Goal: Information Seeking & Learning: Learn about a topic

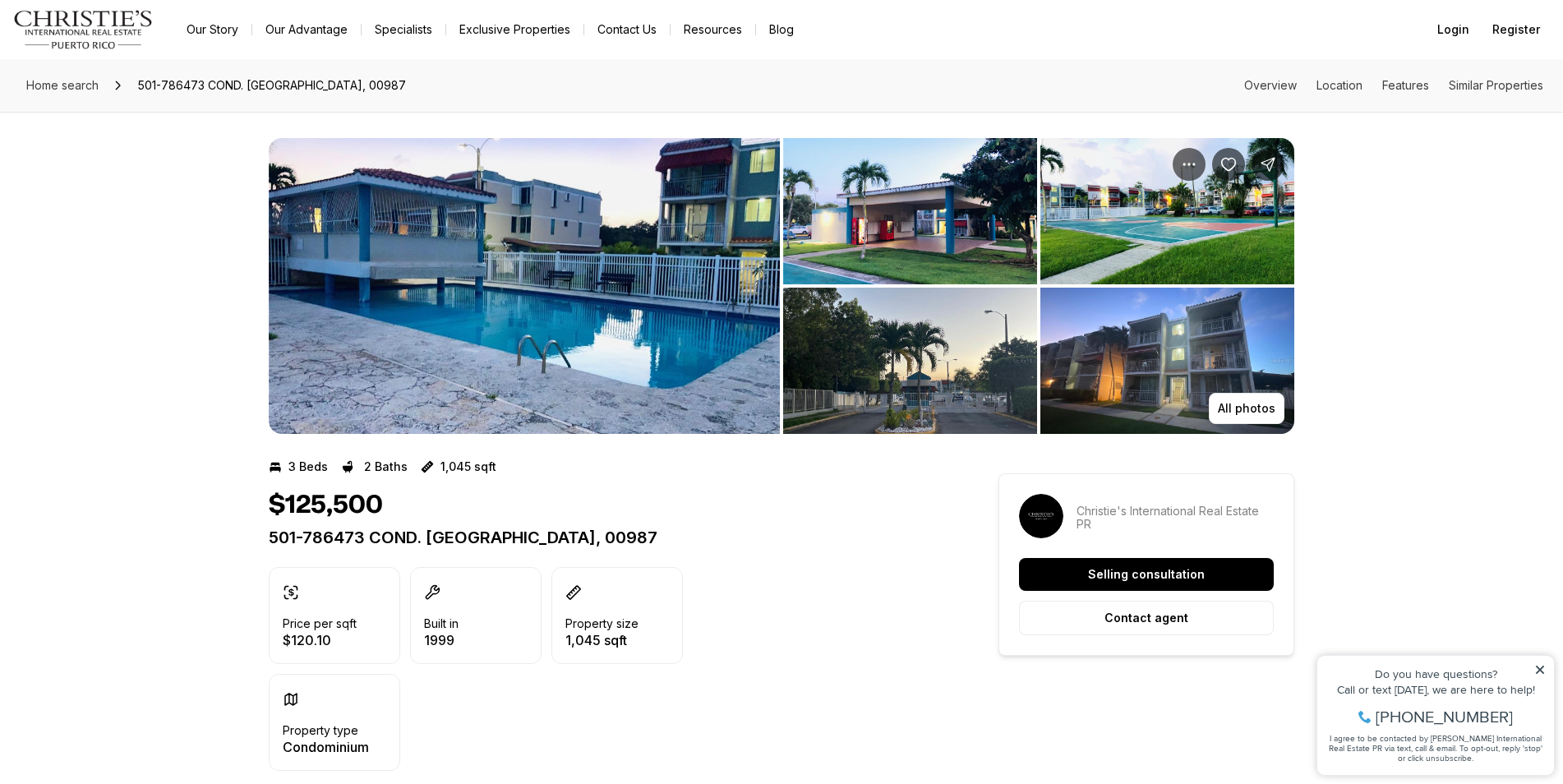
click at [708, 281] on img "View image gallery" at bounding box center [524, 285] width 512 height 296
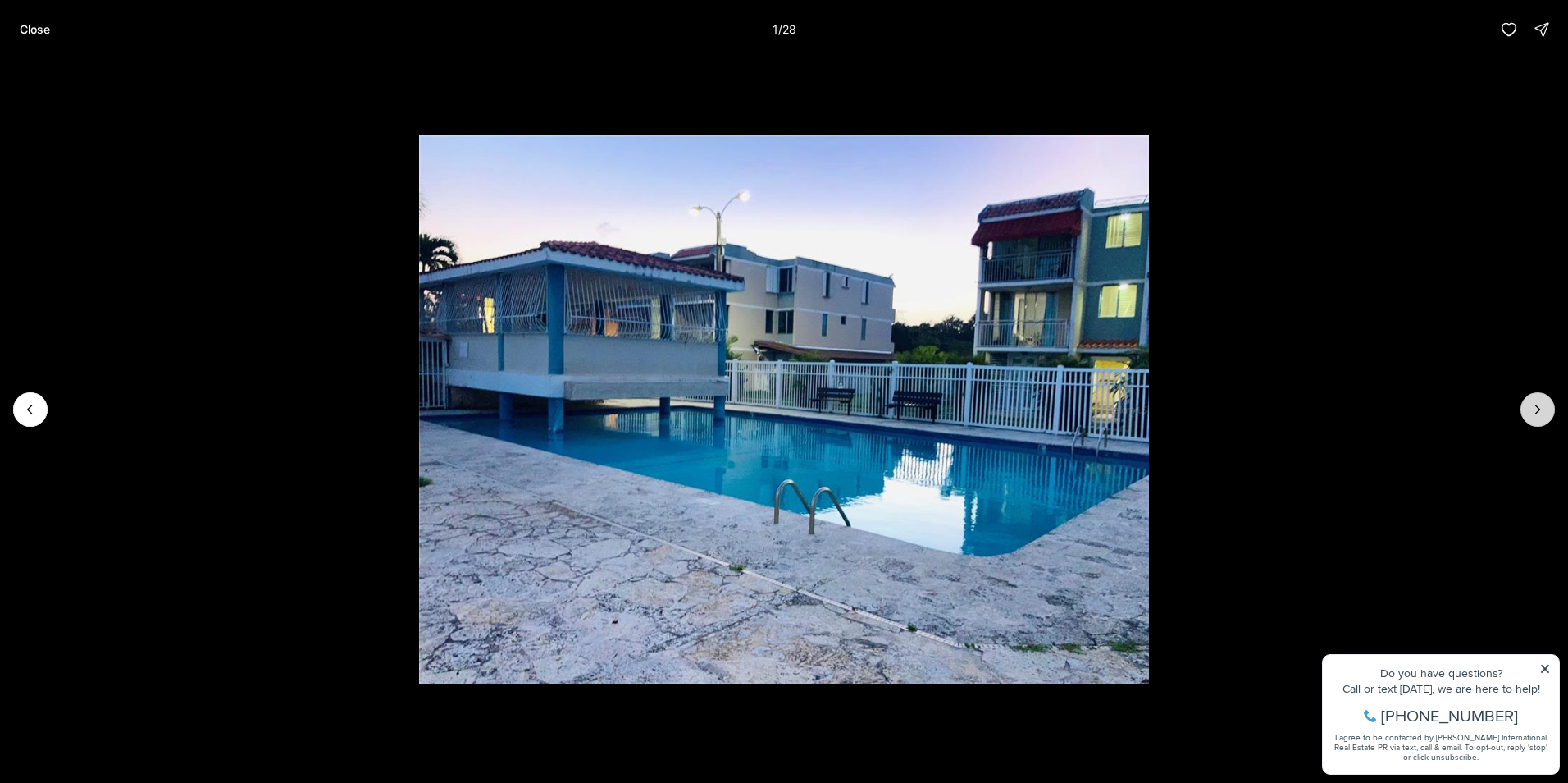
click at [1542, 402] on icon "Next slide" at bounding box center [1537, 409] width 17 height 17
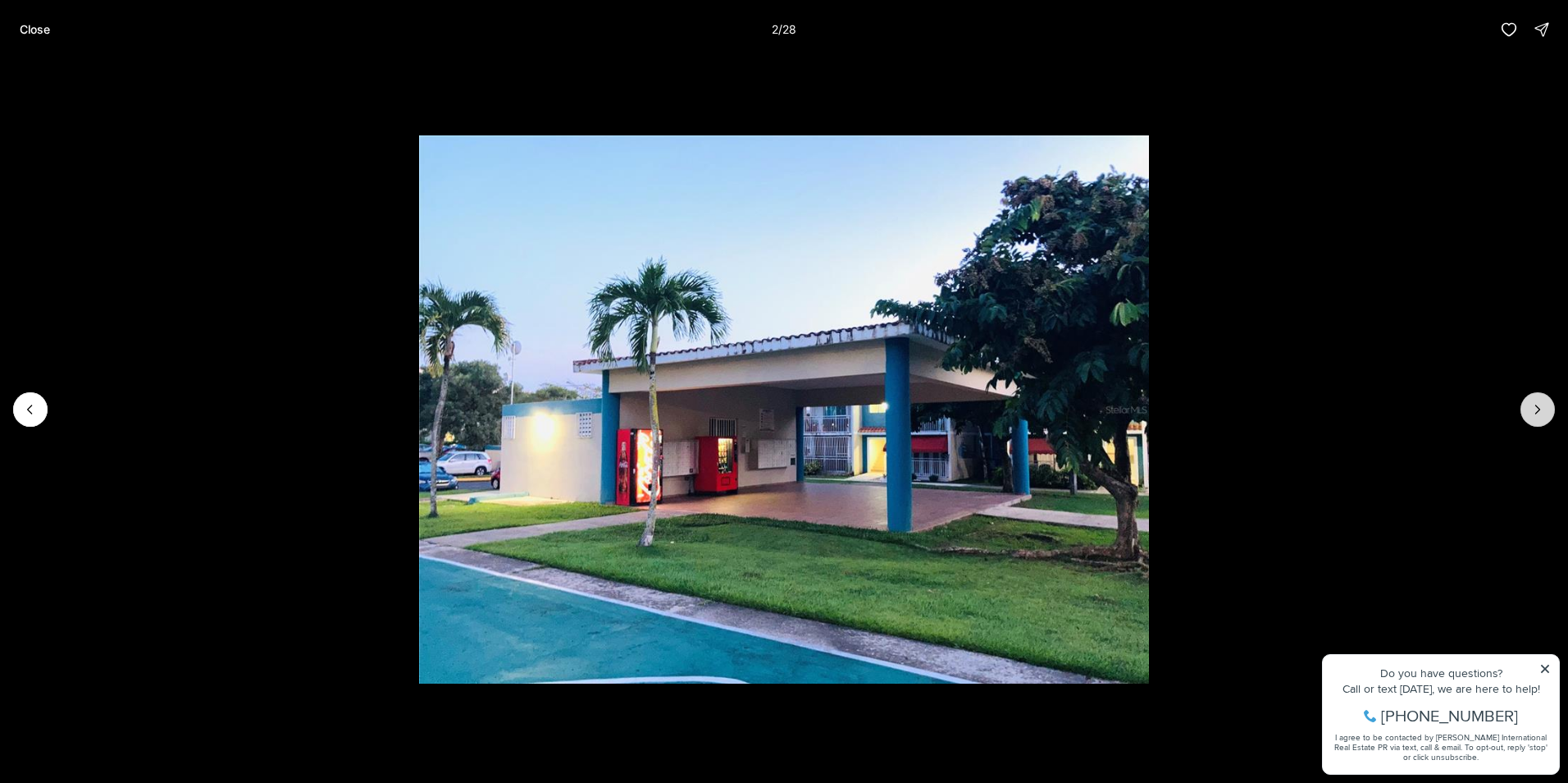
click at [1542, 402] on icon "Next slide" at bounding box center [1537, 409] width 17 height 17
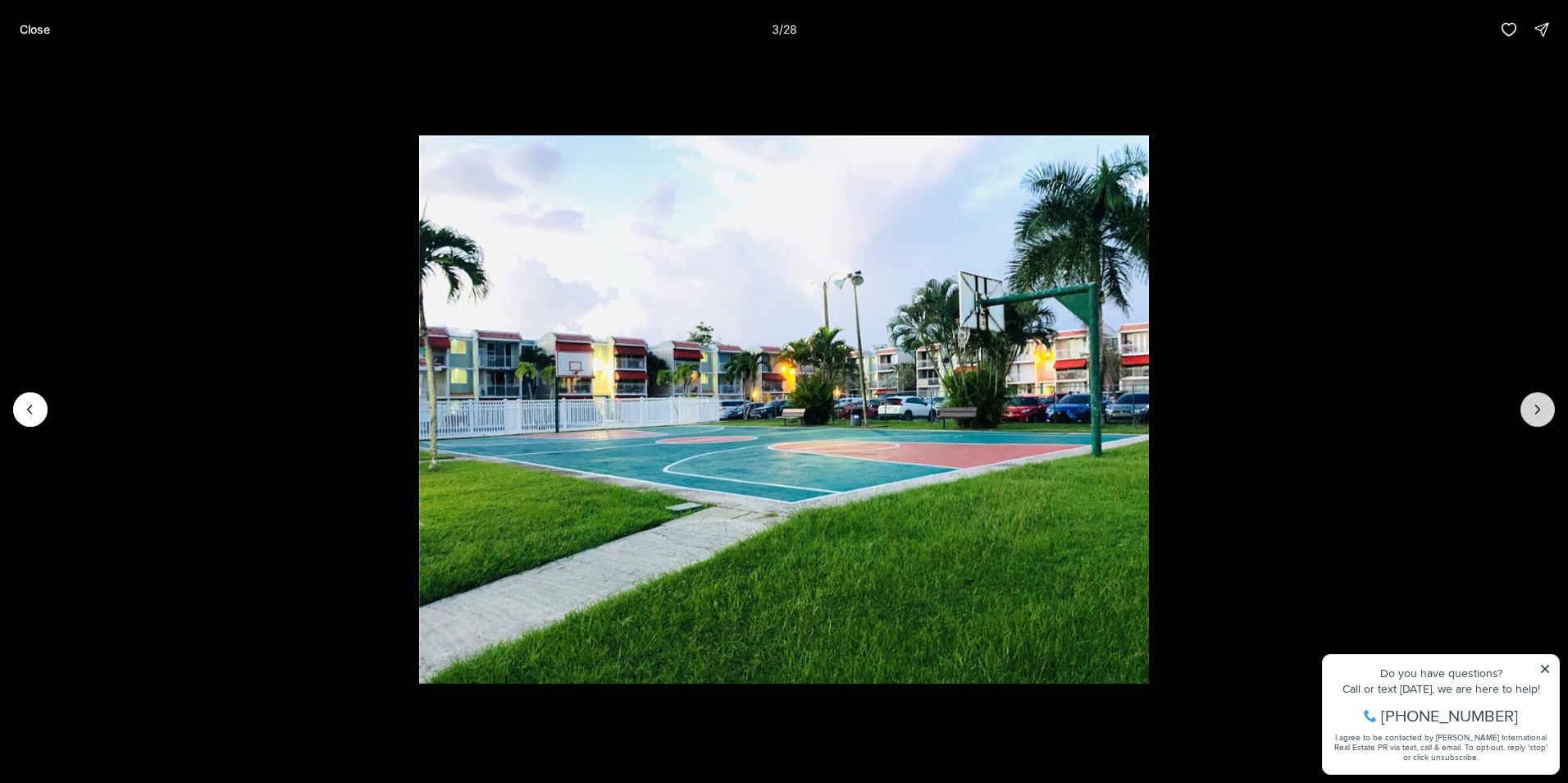
click at [1543, 402] on icon "Next slide" at bounding box center [1537, 409] width 17 height 17
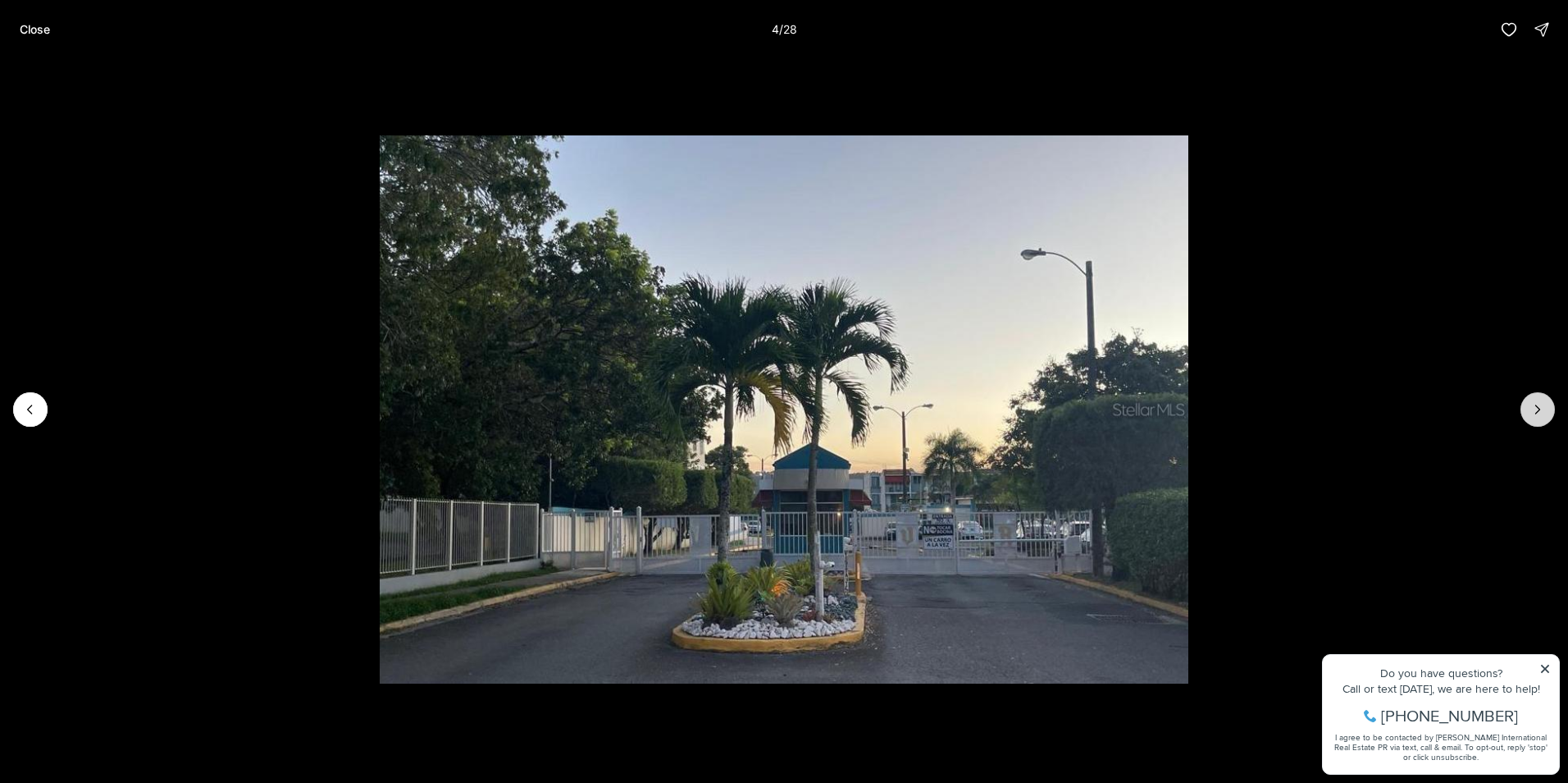
click at [1543, 402] on icon "Next slide" at bounding box center [1537, 409] width 17 height 17
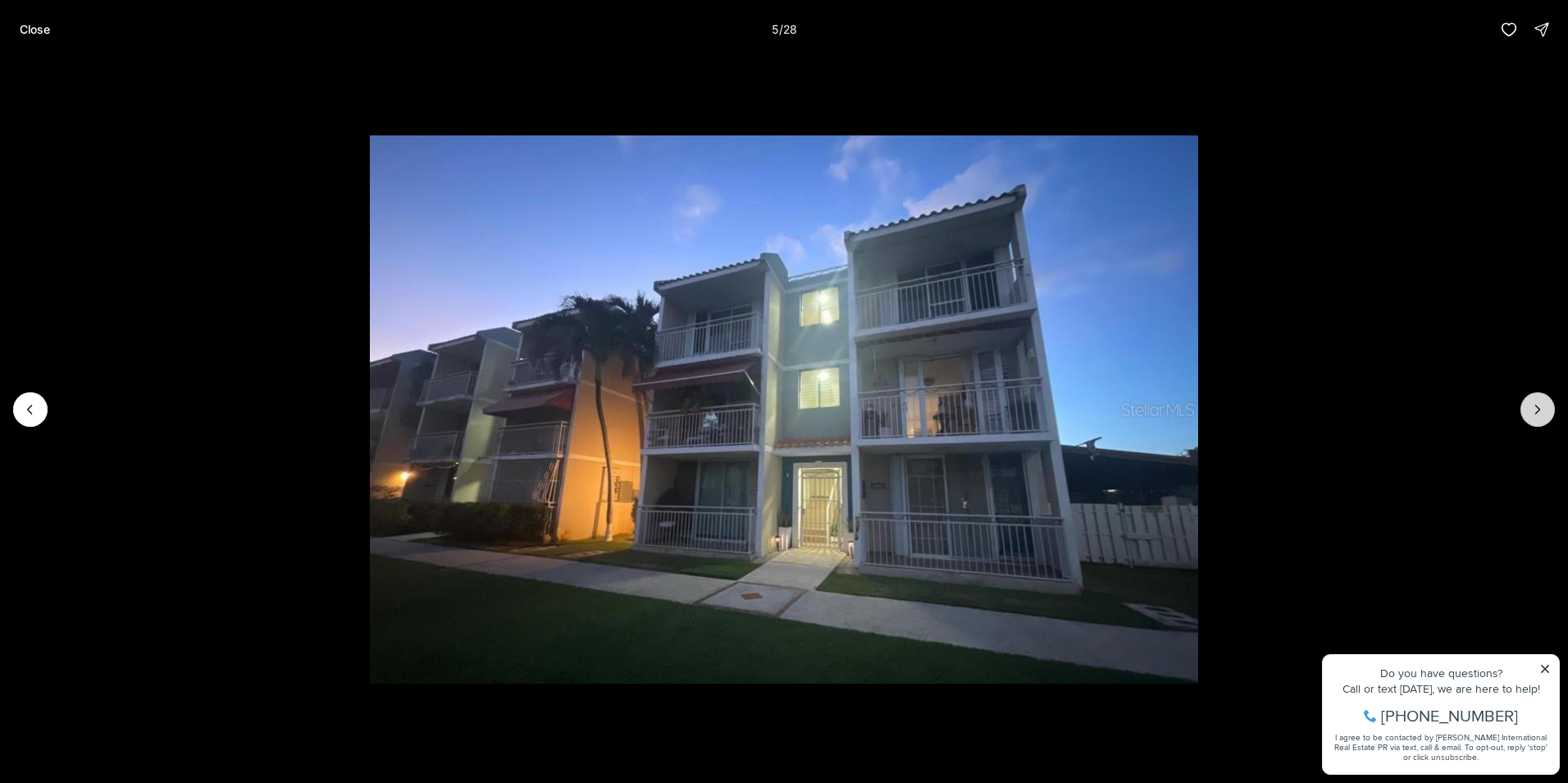
click at [1543, 402] on icon "Next slide" at bounding box center [1537, 409] width 17 height 17
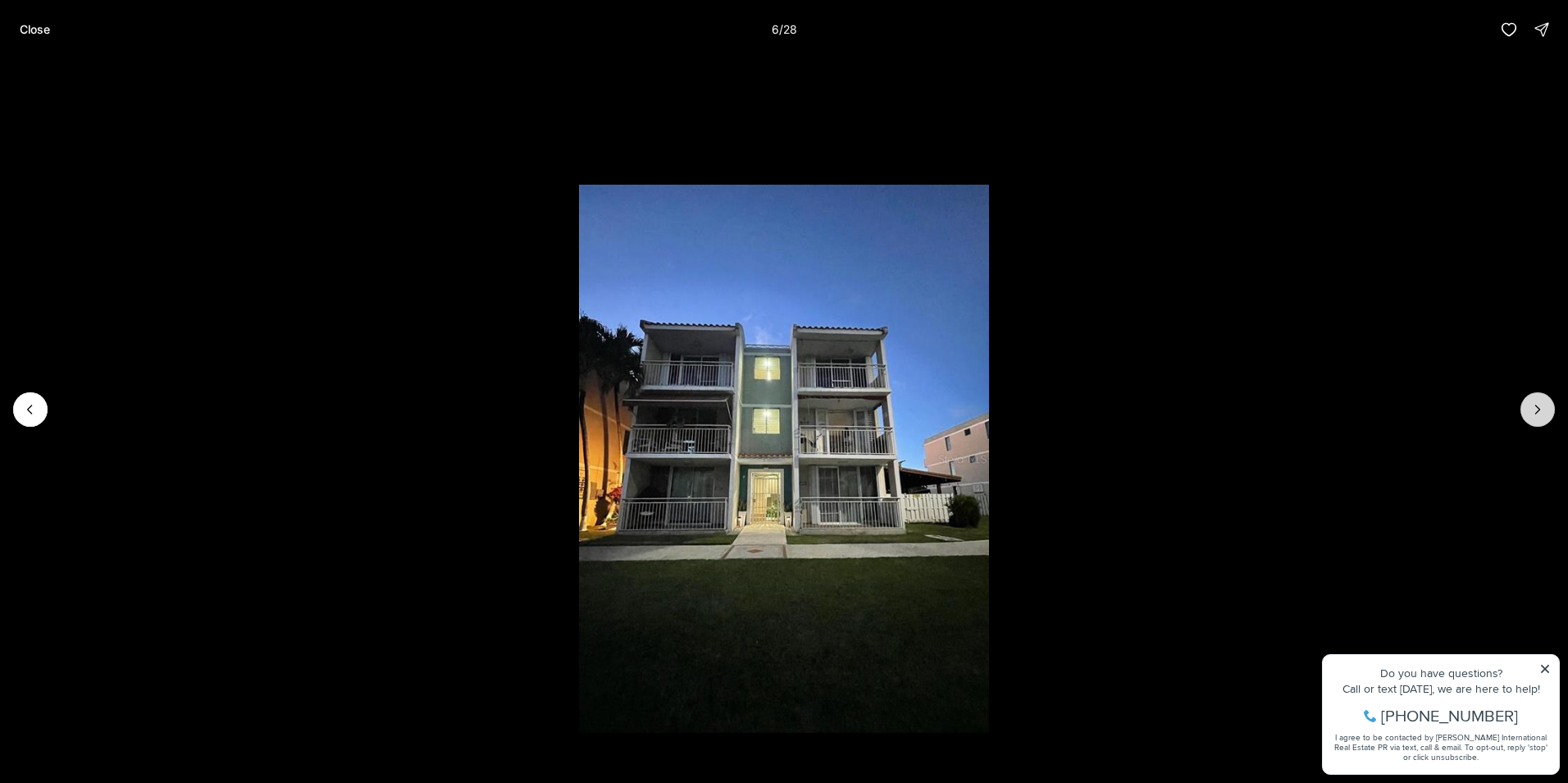
click at [1543, 402] on icon "Next slide" at bounding box center [1537, 409] width 17 height 17
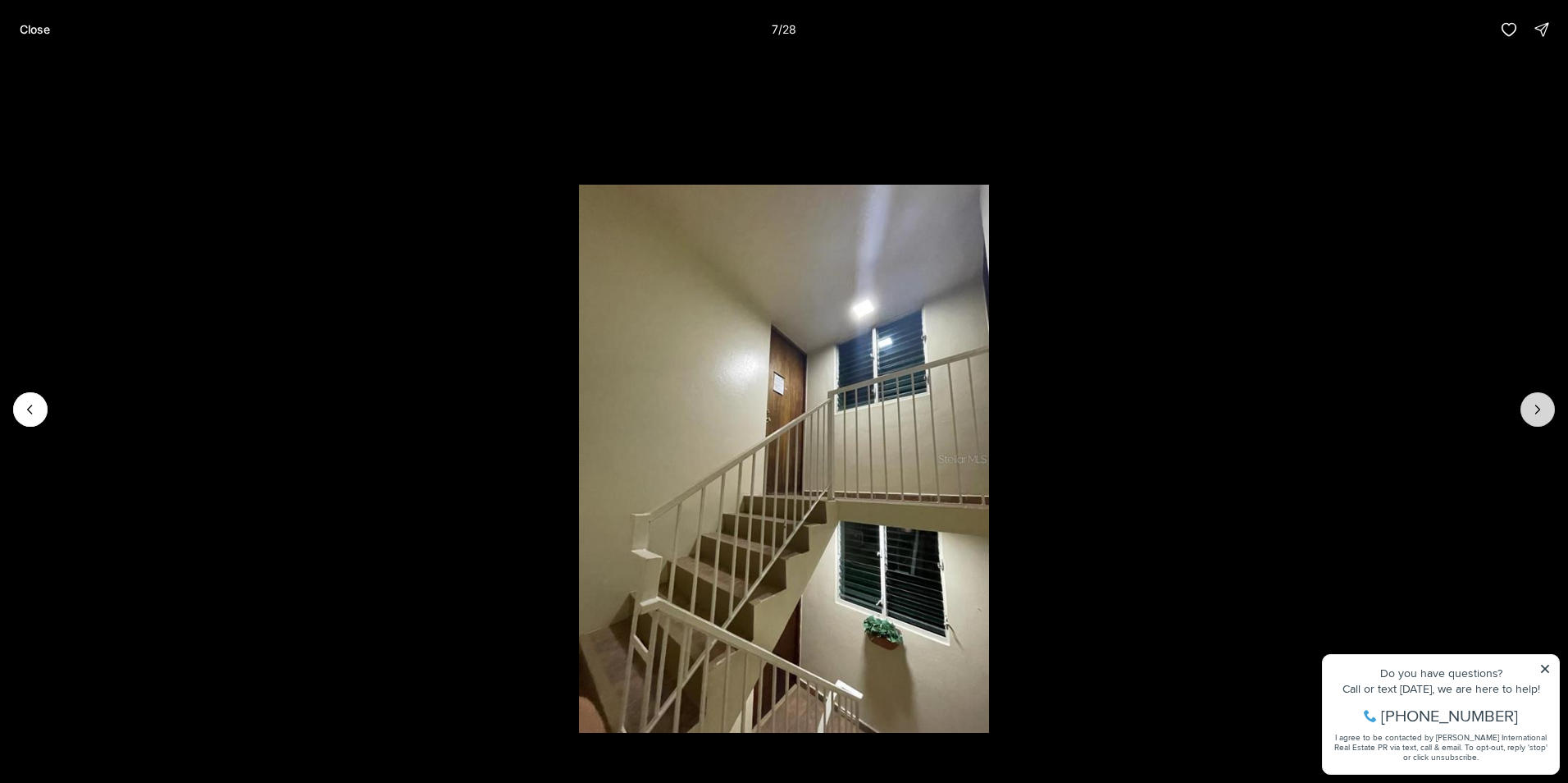
click at [1543, 402] on icon "Next slide" at bounding box center [1537, 409] width 17 height 17
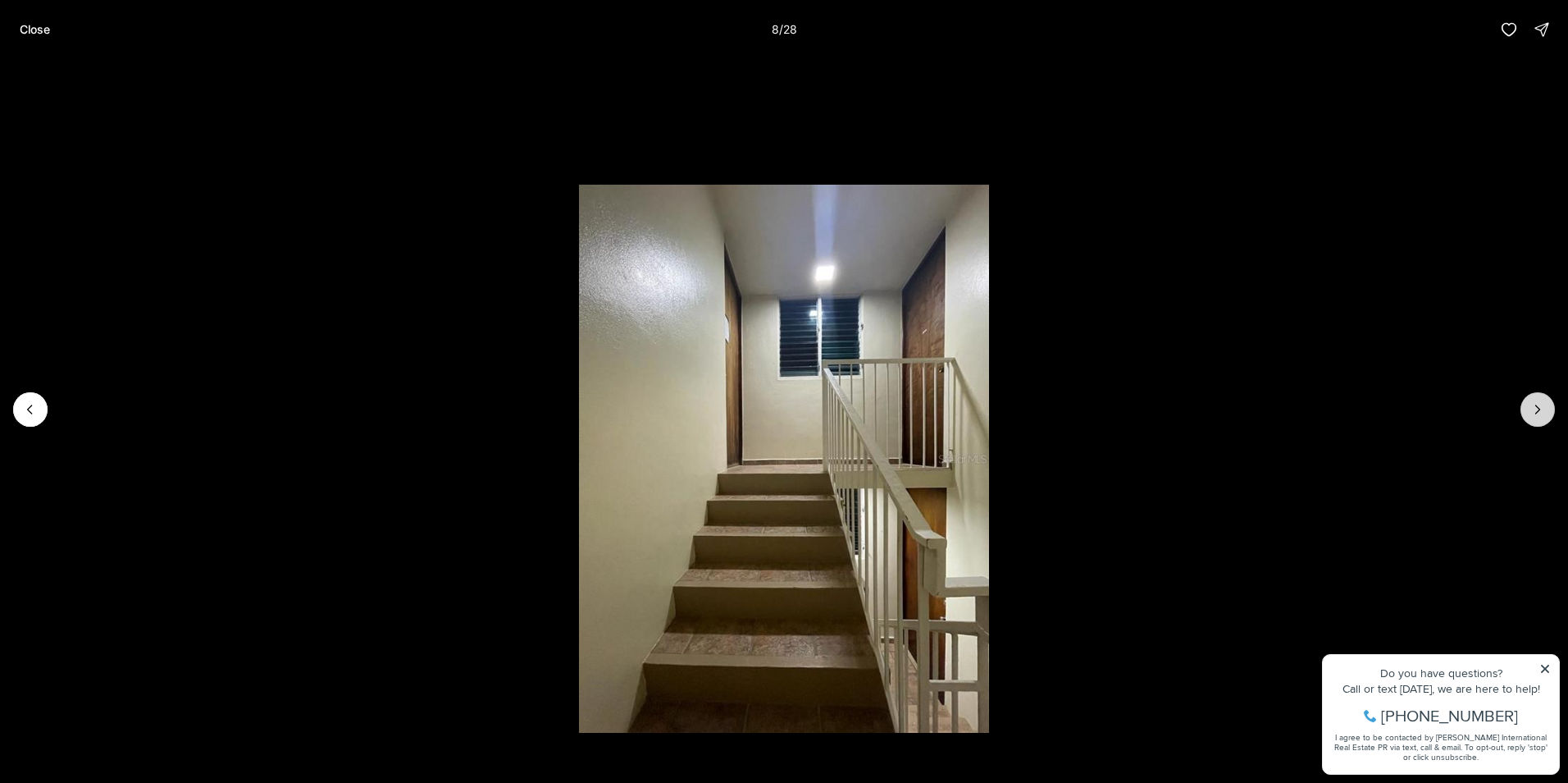
click at [1538, 399] on button "Next slide" at bounding box center [1537, 409] width 34 height 34
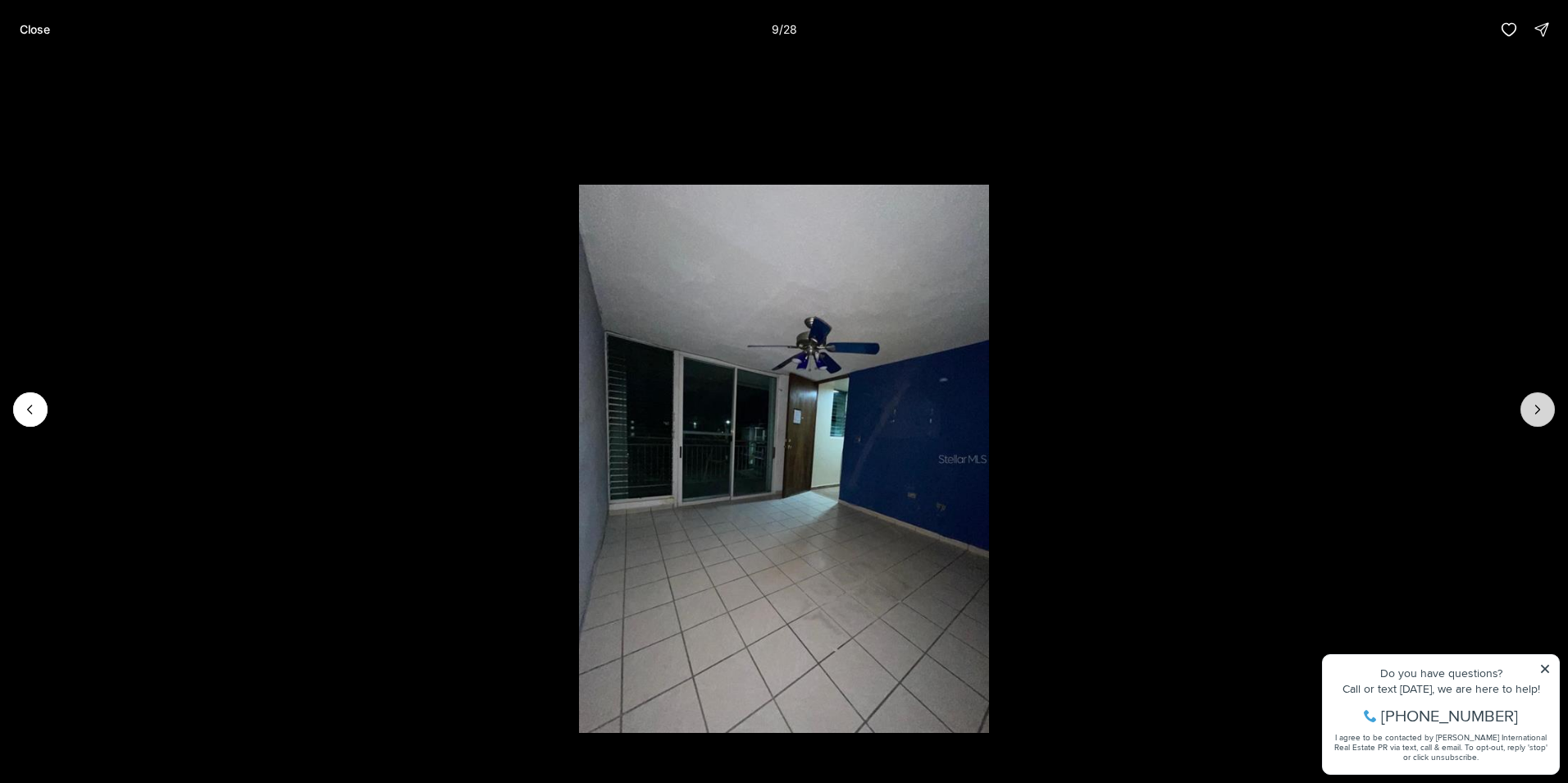
click at [1538, 399] on button "Next slide" at bounding box center [1537, 409] width 34 height 34
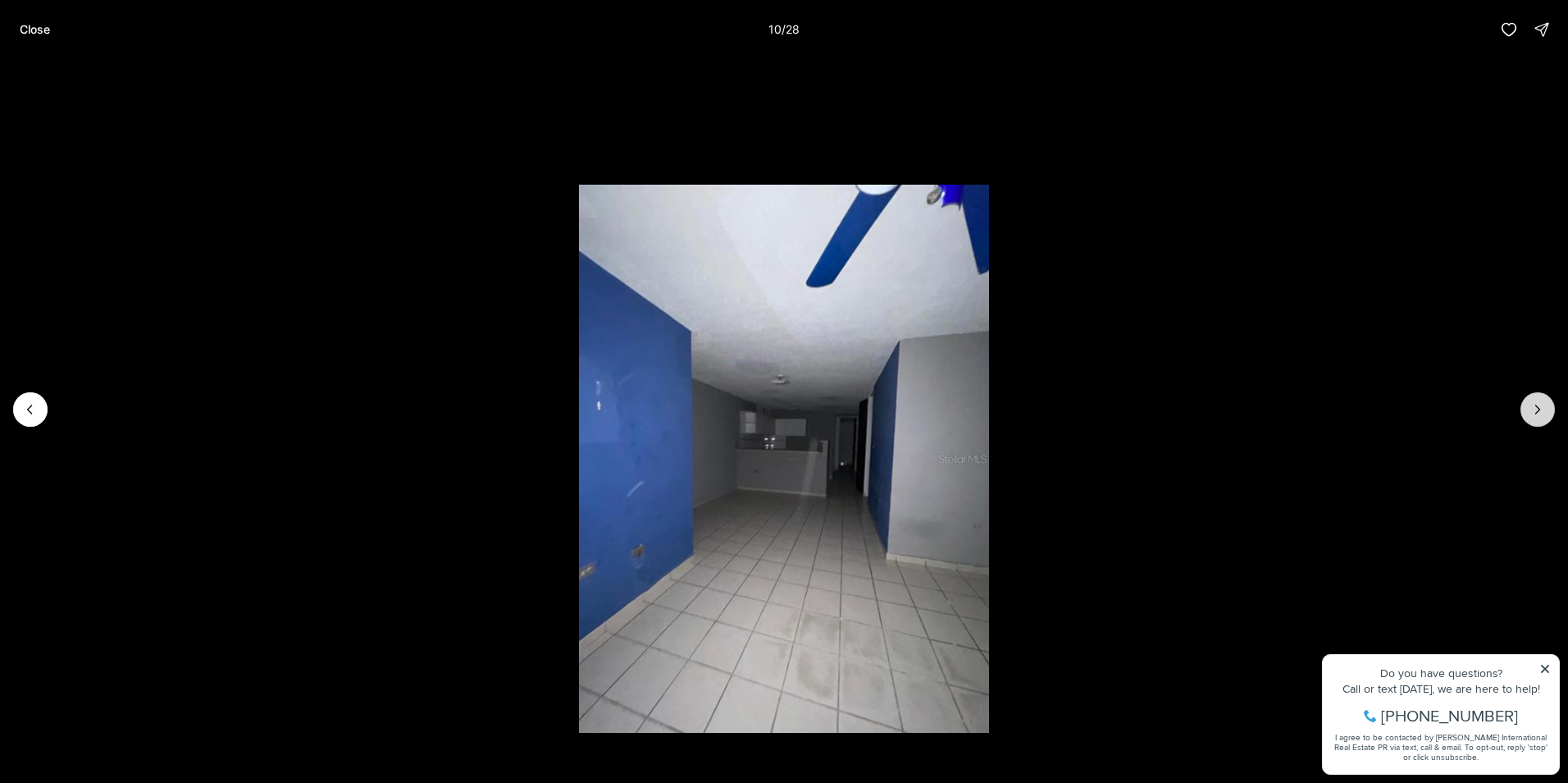
click at [1538, 399] on button "Next slide" at bounding box center [1537, 409] width 34 height 34
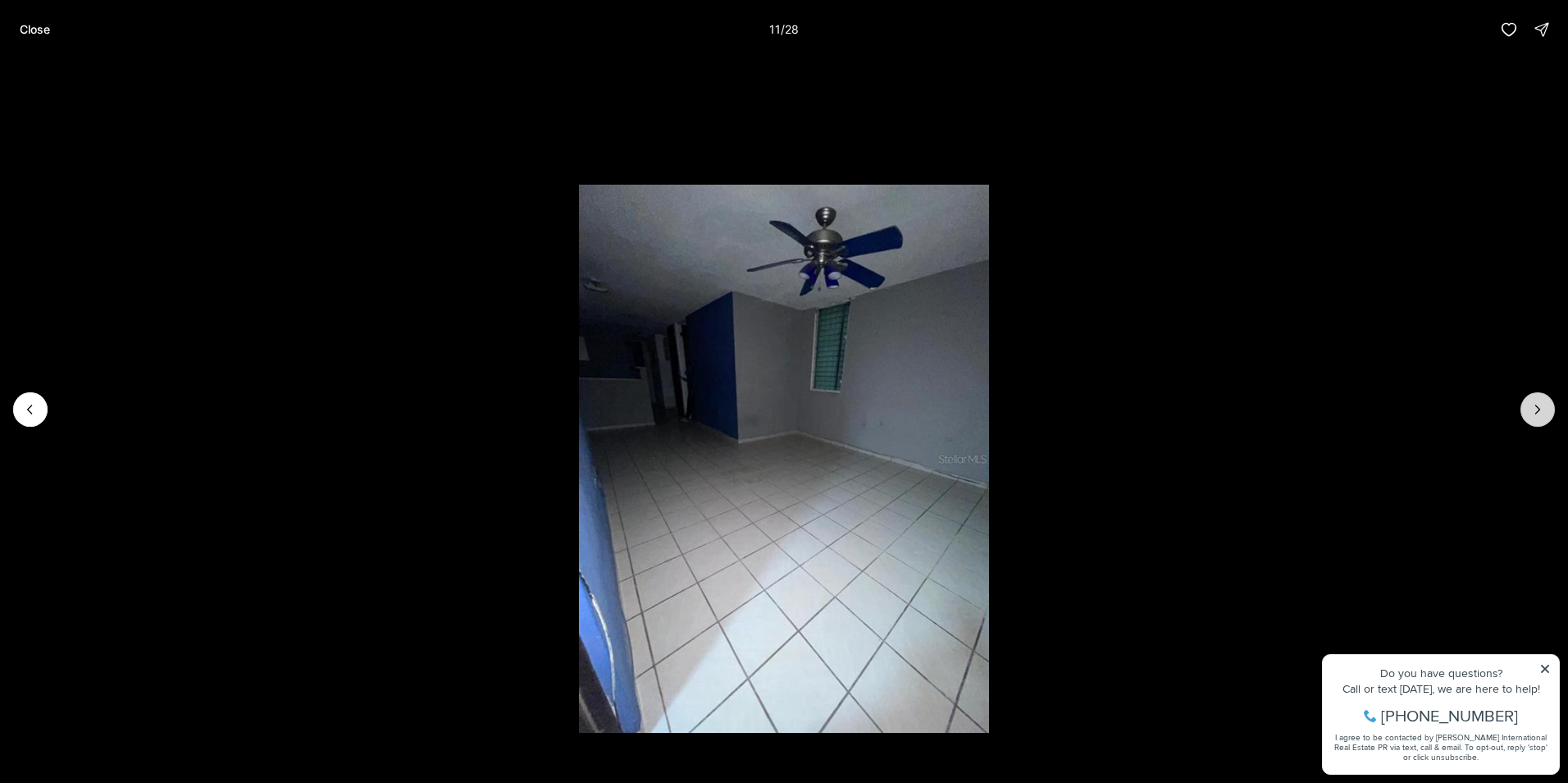
click at [1538, 399] on button "Next slide" at bounding box center [1537, 409] width 34 height 34
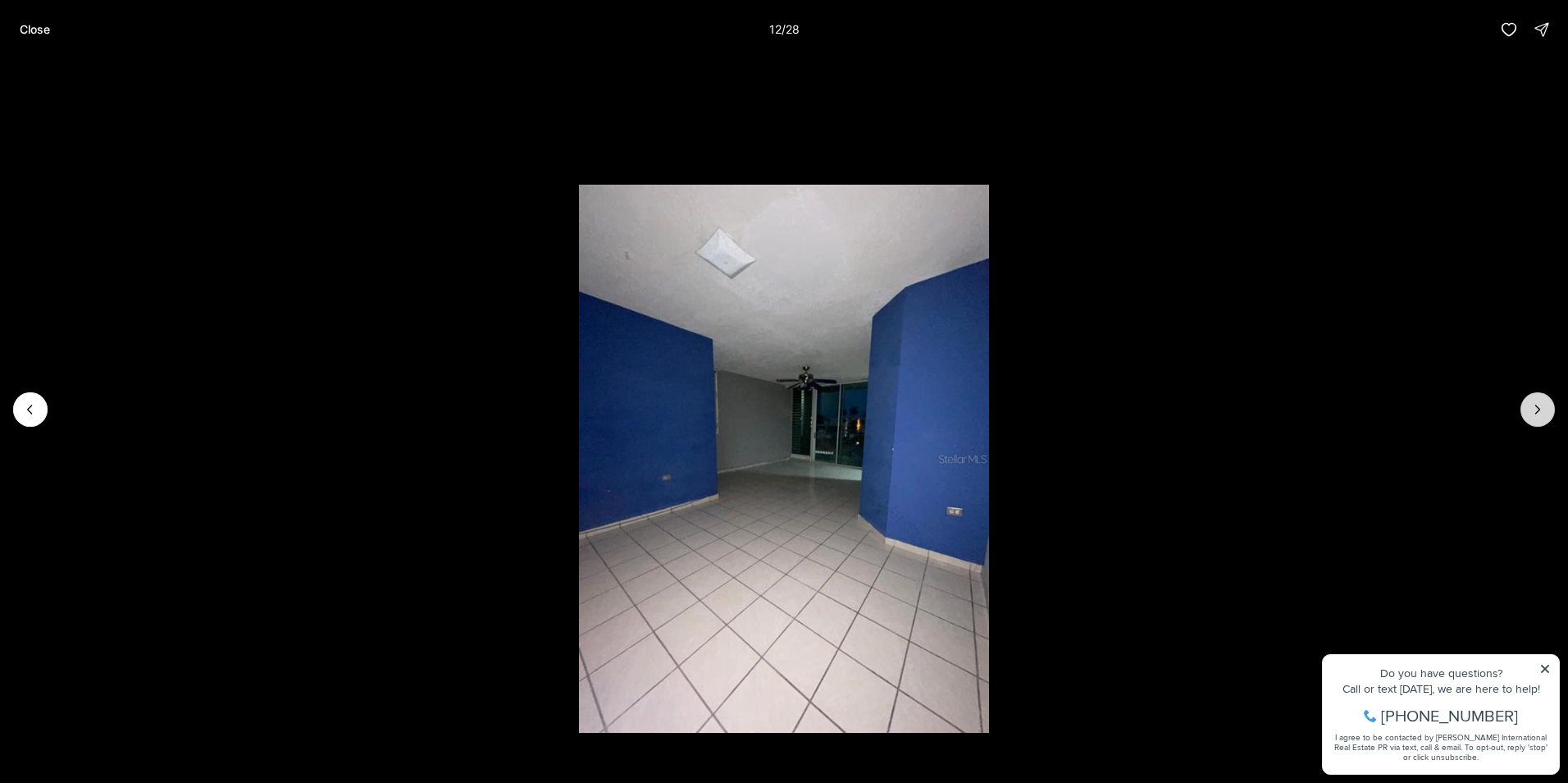
click at [1538, 399] on button "Next slide" at bounding box center [1537, 409] width 34 height 34
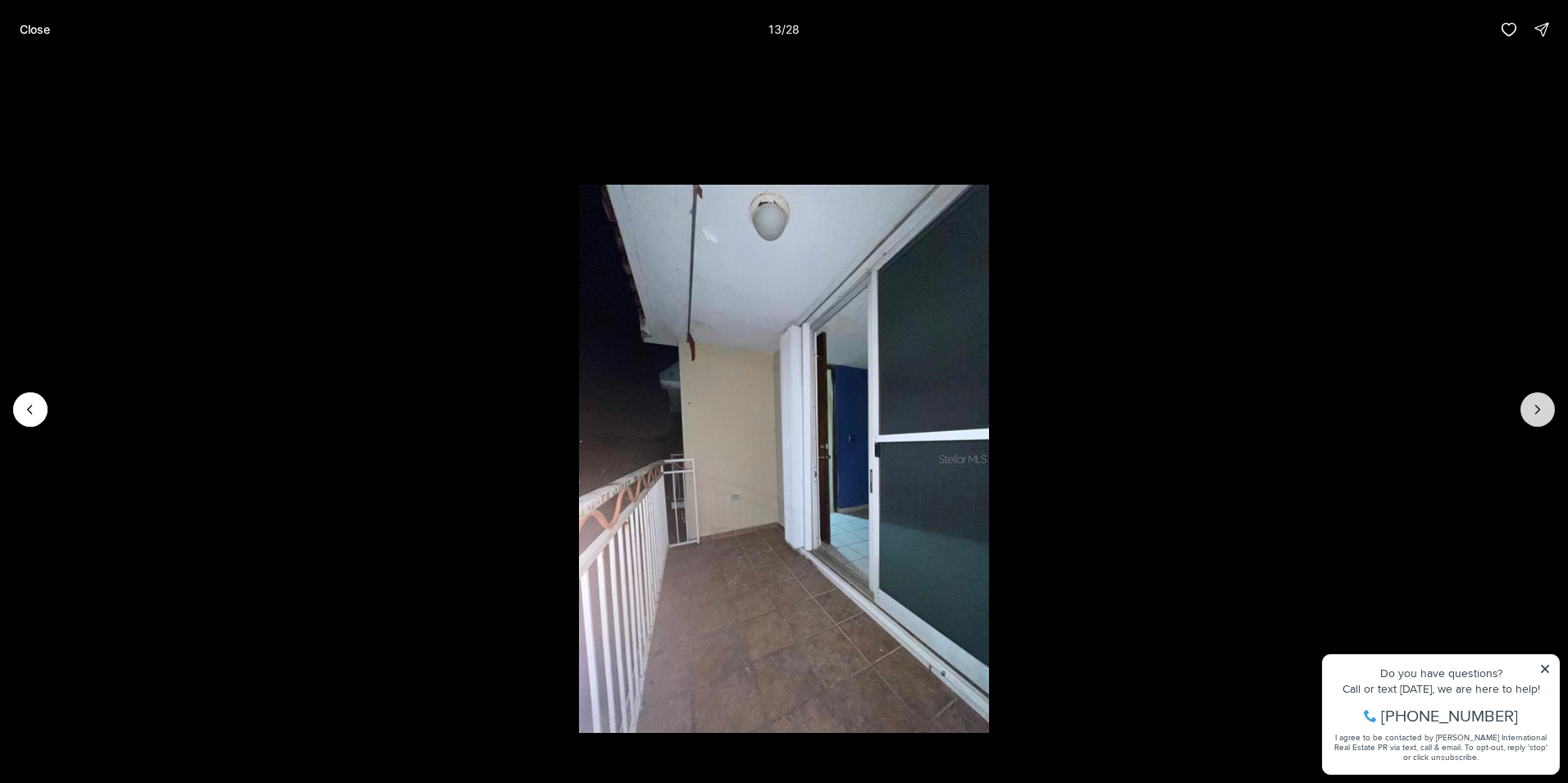
click at [1538, 399] on button "Next slide" at bounding box center [1537, 409] width 34 height 34
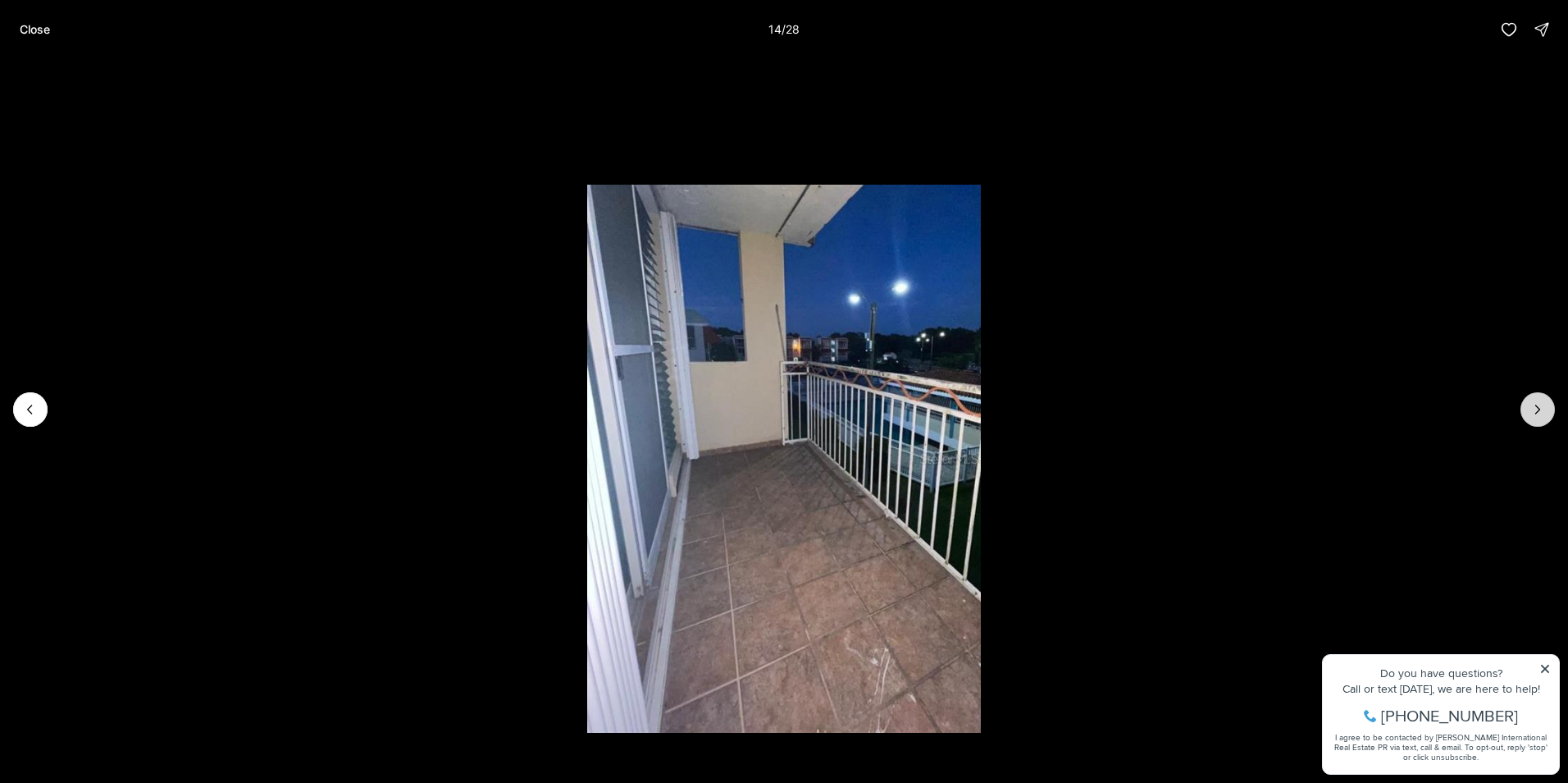
click at [1538, 399] on button "Next slide" at bounding box center [1537, 409] width 34 height 34
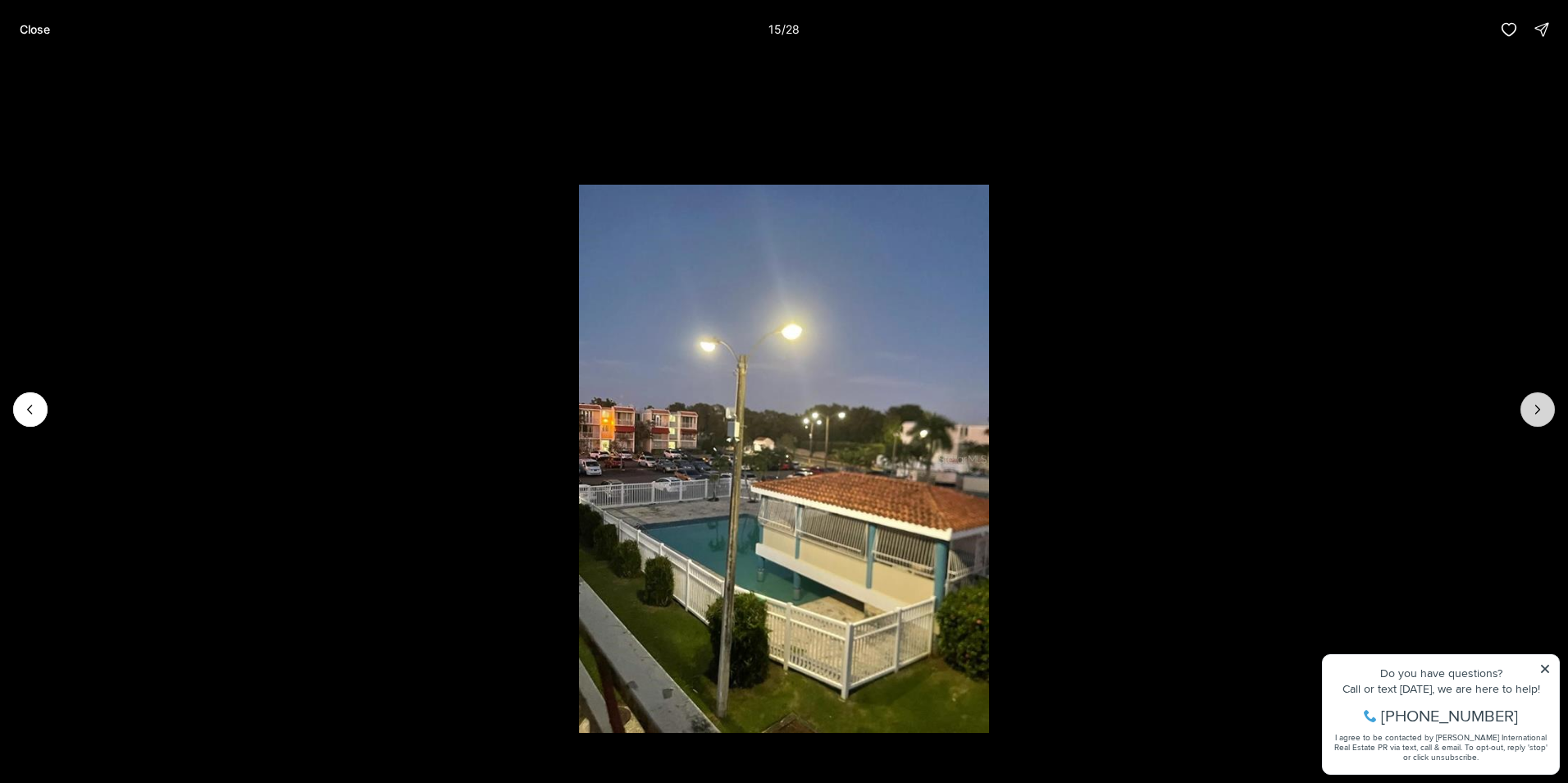
click at [1527, 401] on button "Next slide" at bounding box center [1537, 409] width 34 height 34
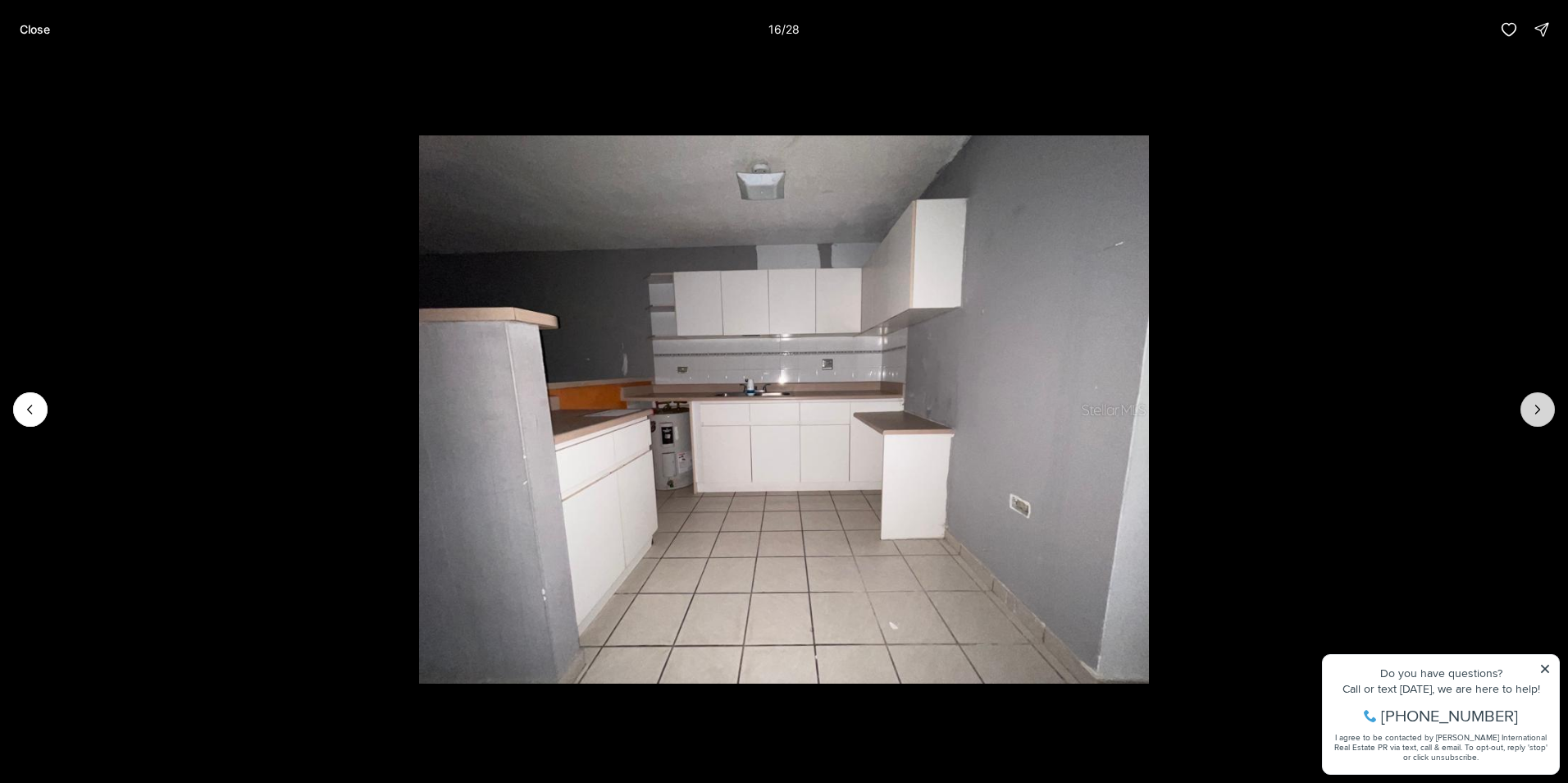
click at [1526, 407] on button "Next slide" at bounding box center [1537, 409] width 34 height 34
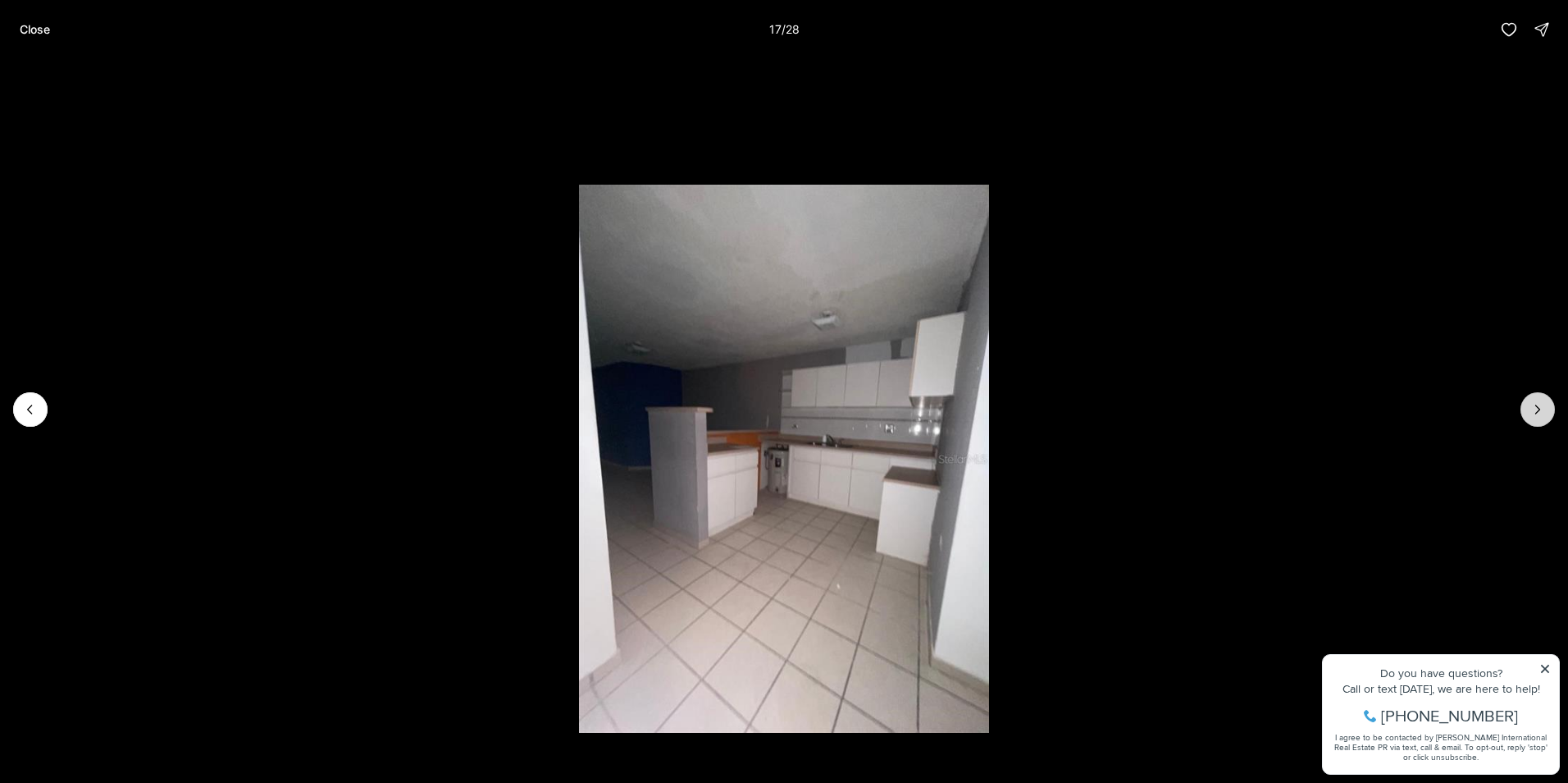
click at [1526, 407] on button "Next slide" at bounding box center [1537, 409] width 34 height 34
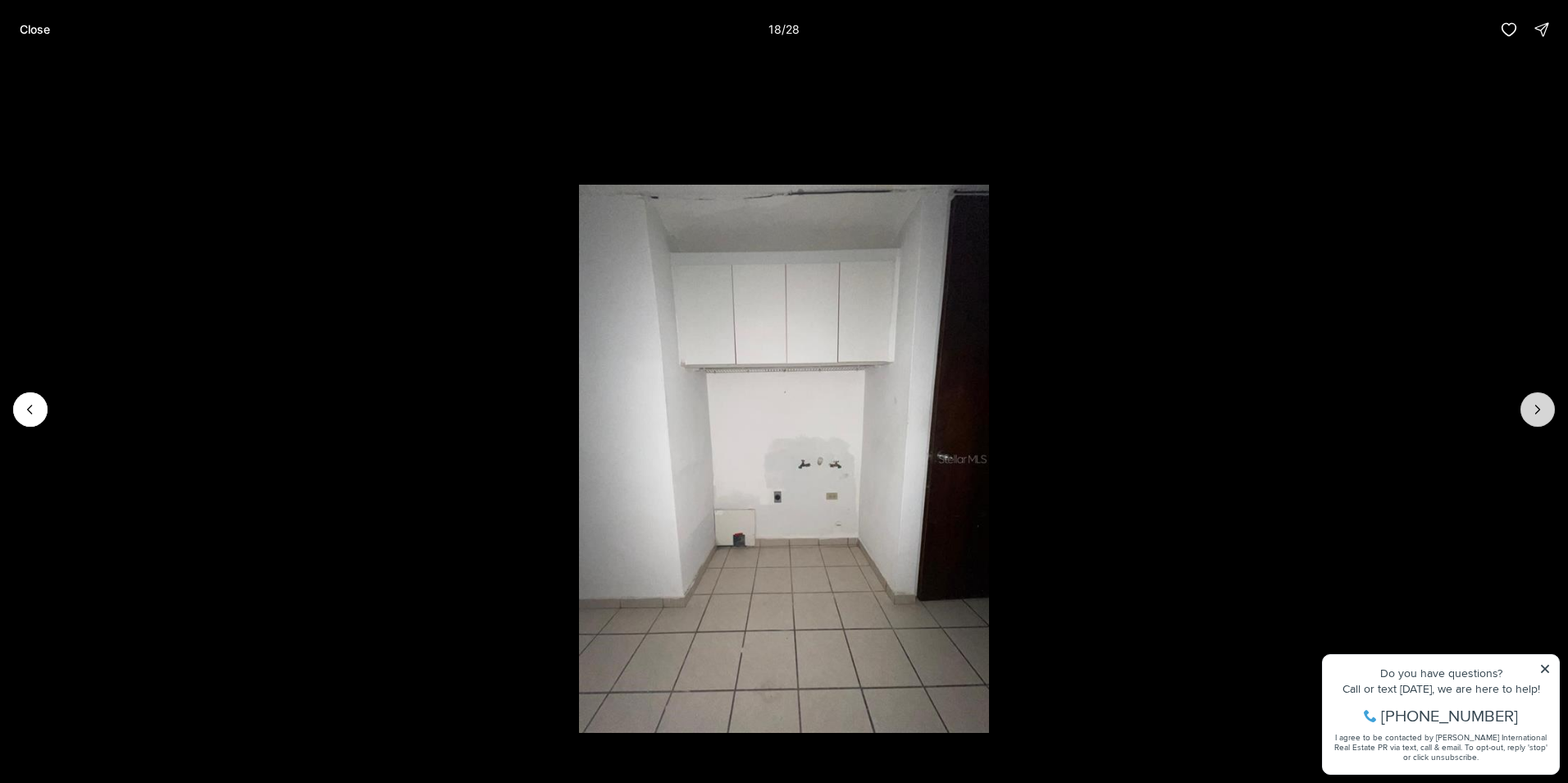
click at [1526, 407] on button "Next slide" at bounding box center [1537, 409] width 34 height 34
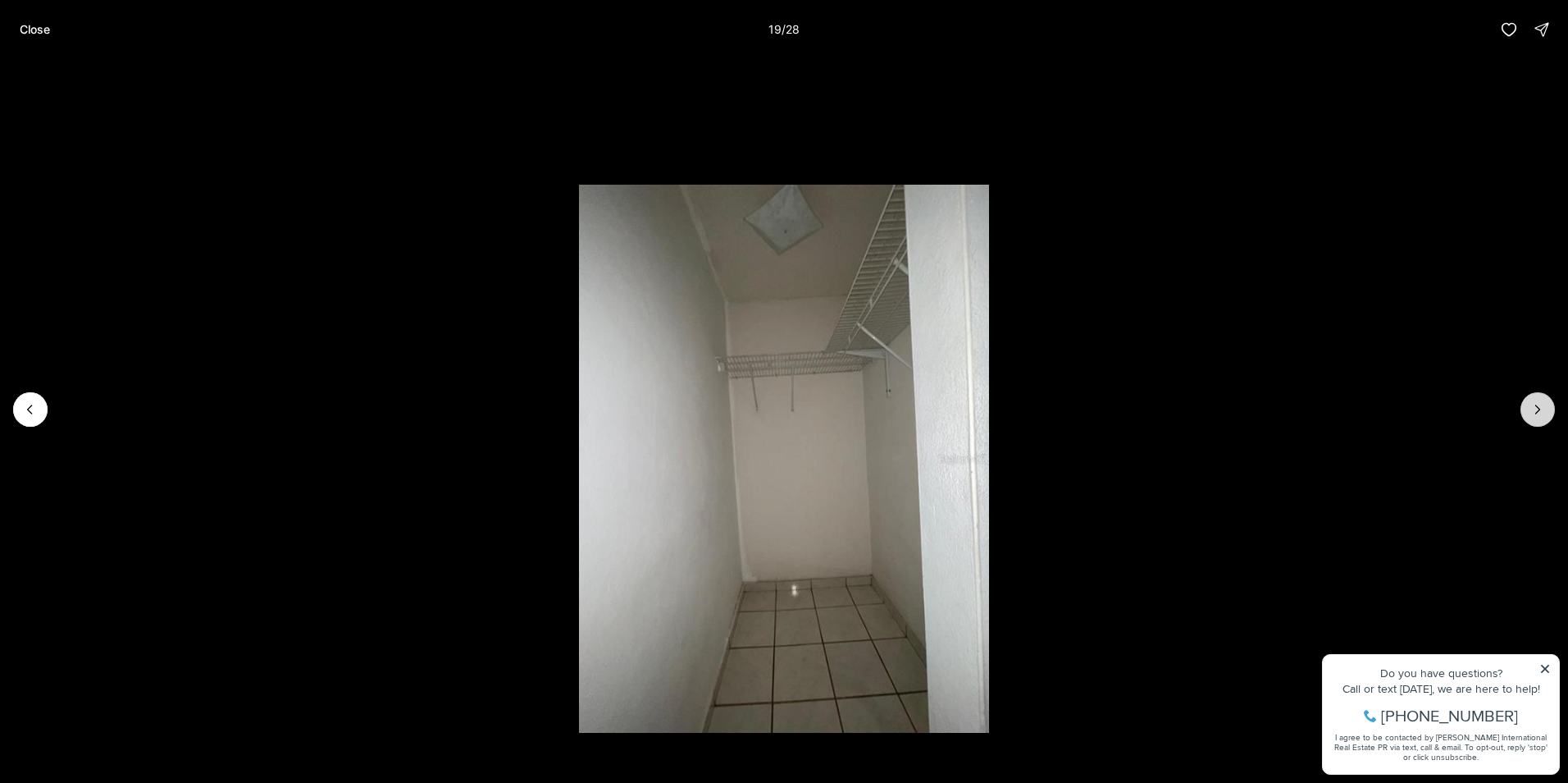
click at [1526, 407] on button "Next slide" at bounding box center [1537, 409] width 34 height 34
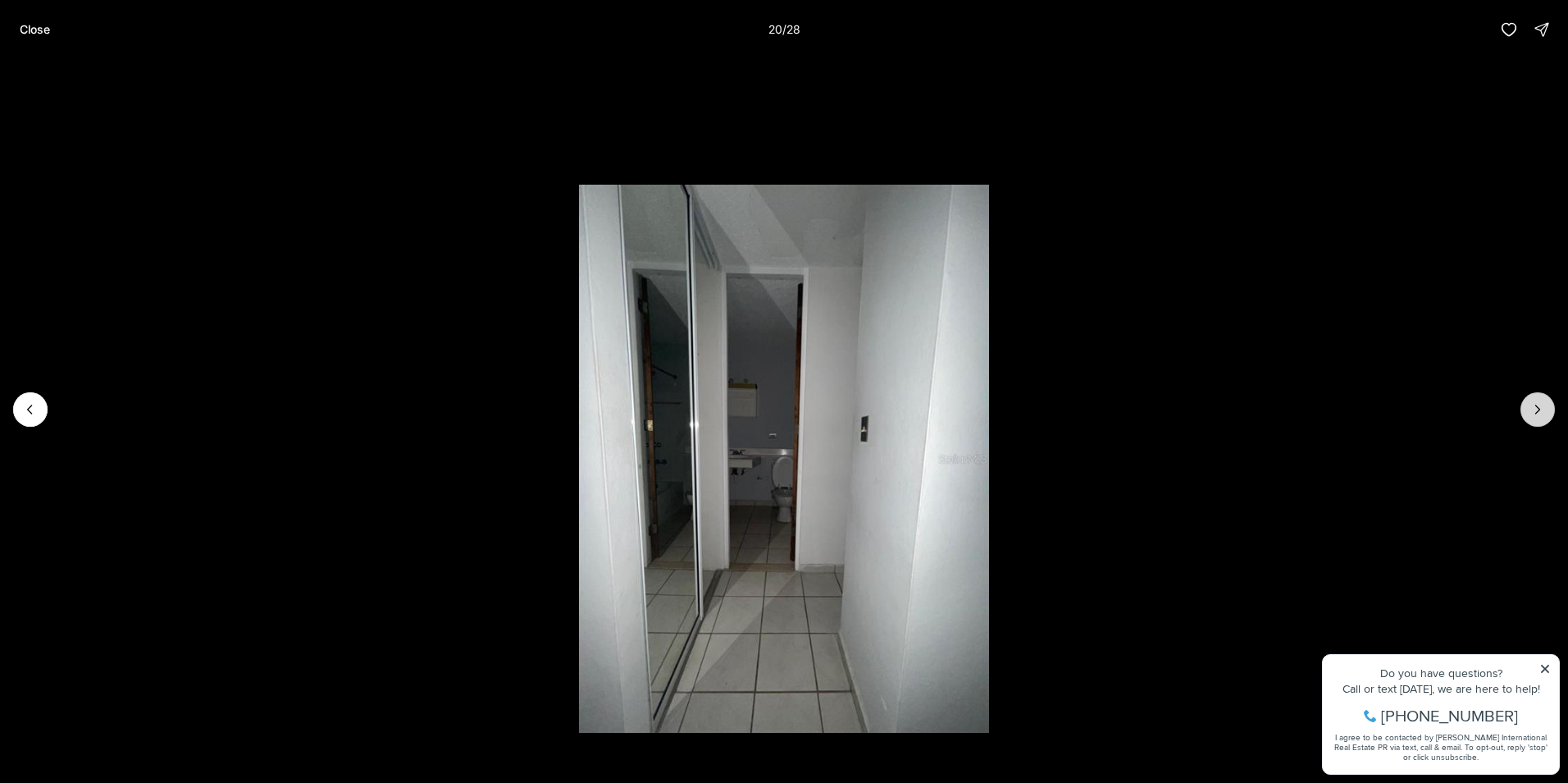
click at [1544, 407] on icon "Next slide" at bounding box center [1537, 409] width 17 height 17
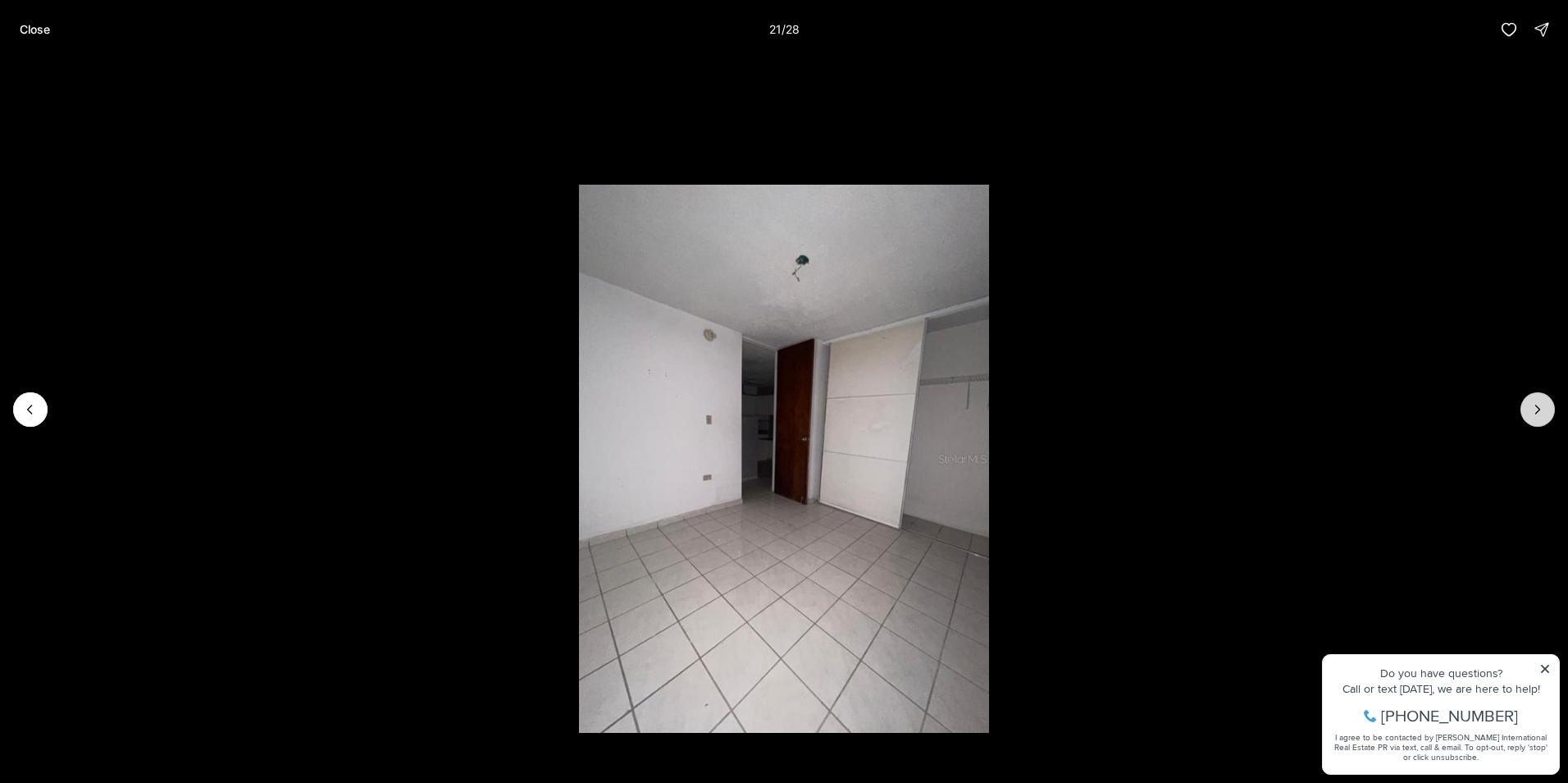
click at [1544, 407] on icon "Next slide" at bounding box center [1537, 409] width 17 height 17
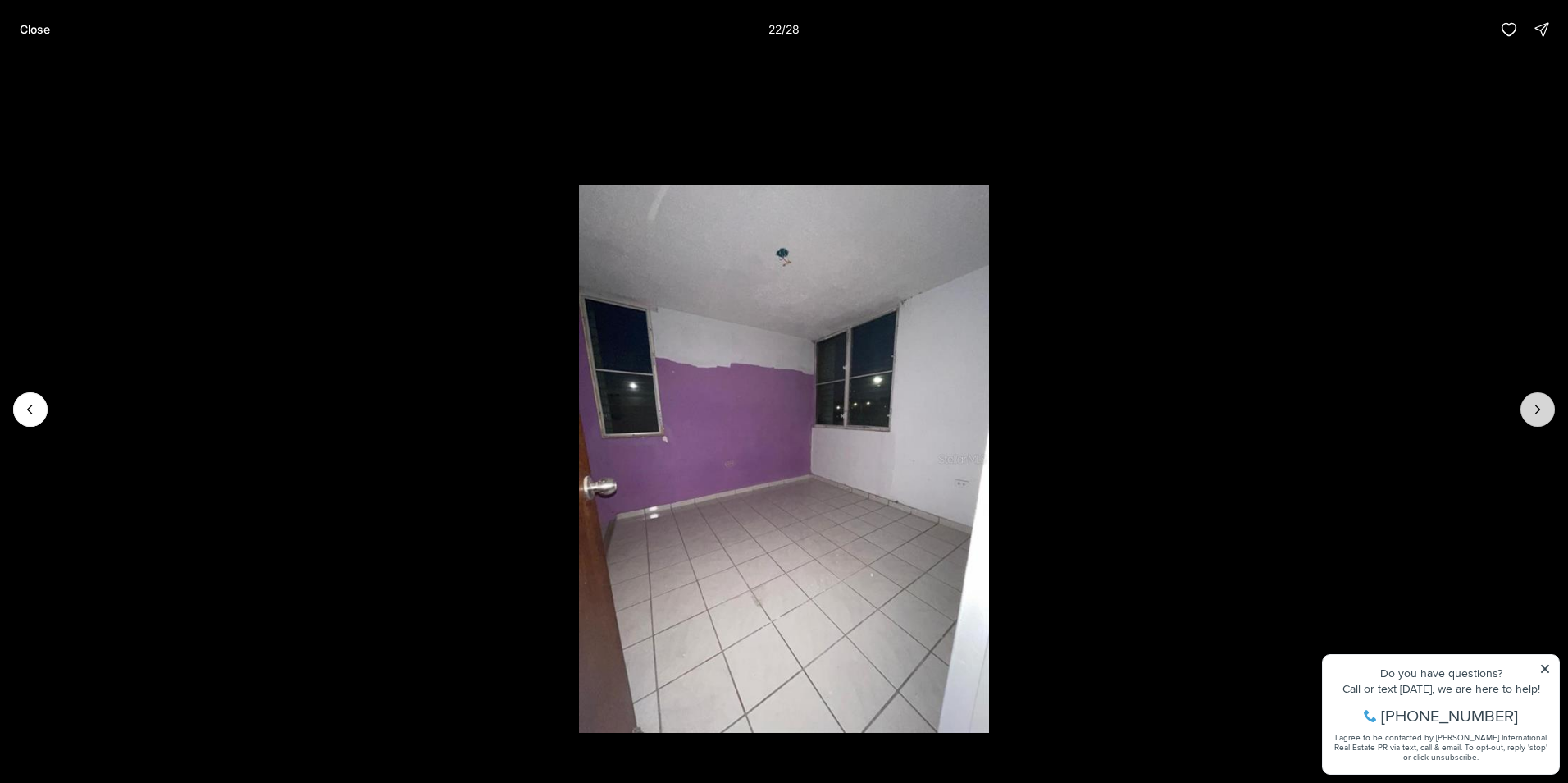
click at [1544, 407] on icon "Next slide" at bounding box center [1537, 409] width 17 height 17
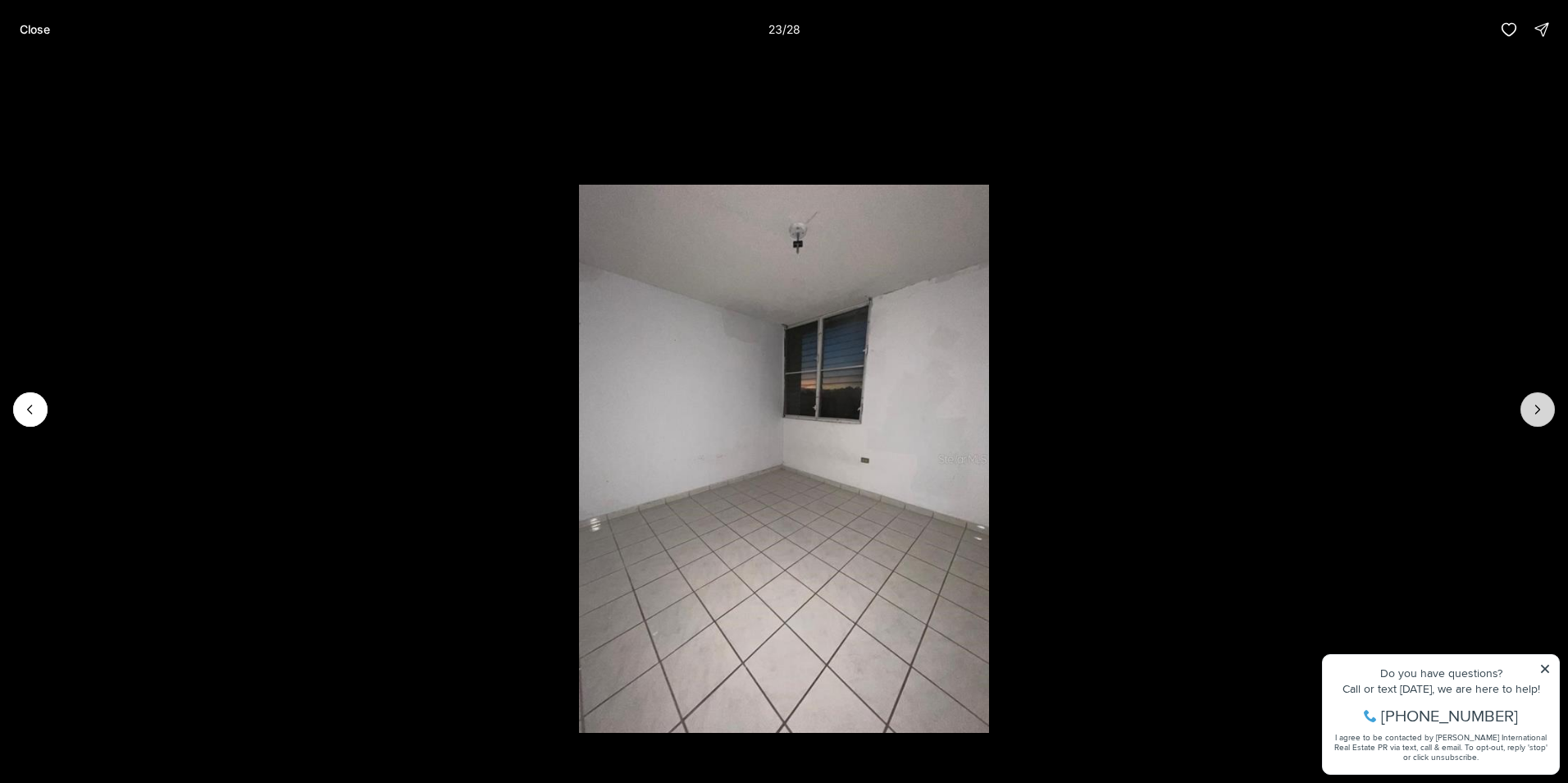
click at [1544, 407] on icon "Next slide" at bounding box center [1537, 409] width 17 height 17
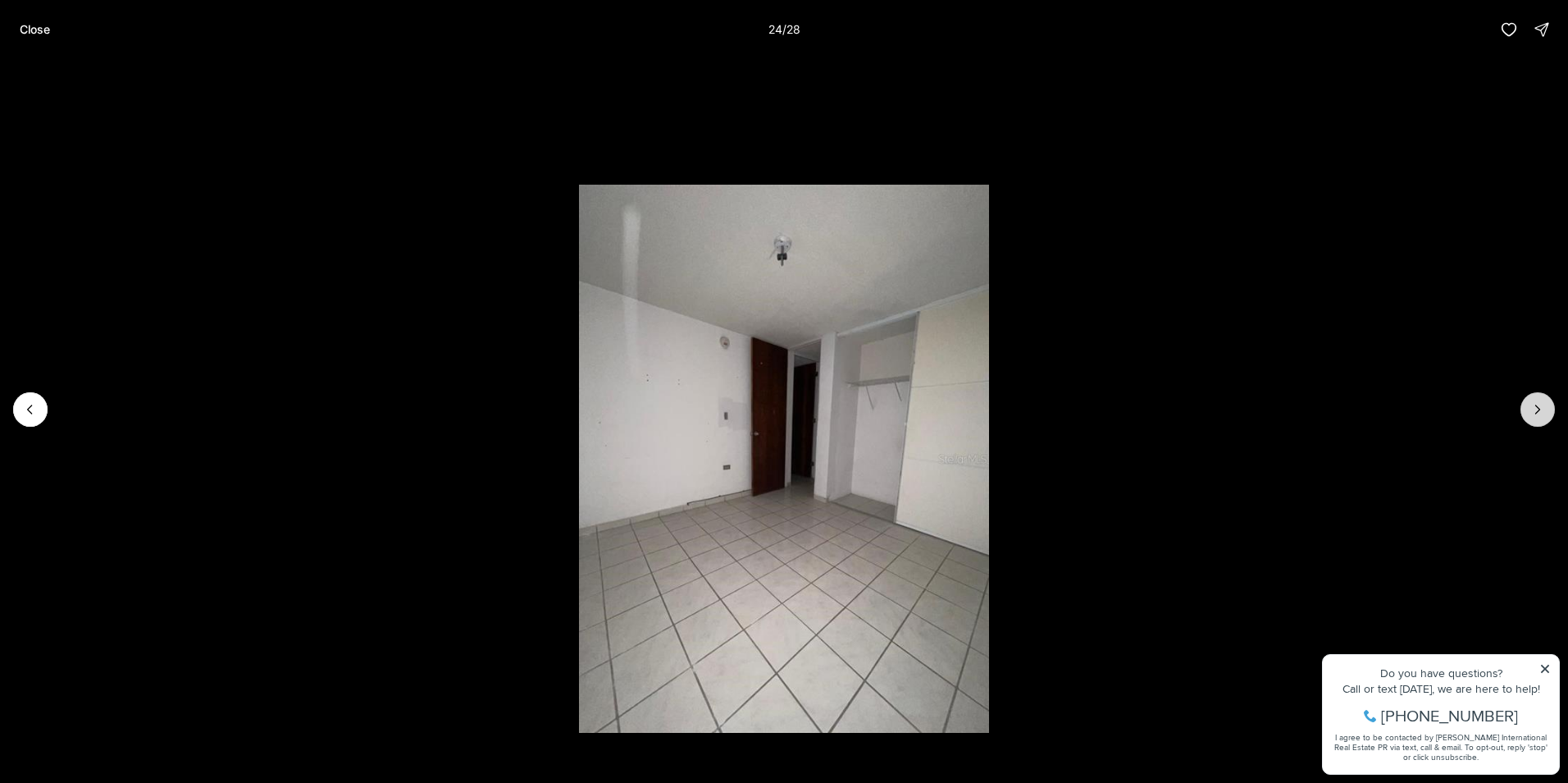
click at [1544, 407] on icon "Next slide" at bounding box center [1537, 409] width 17 height 17
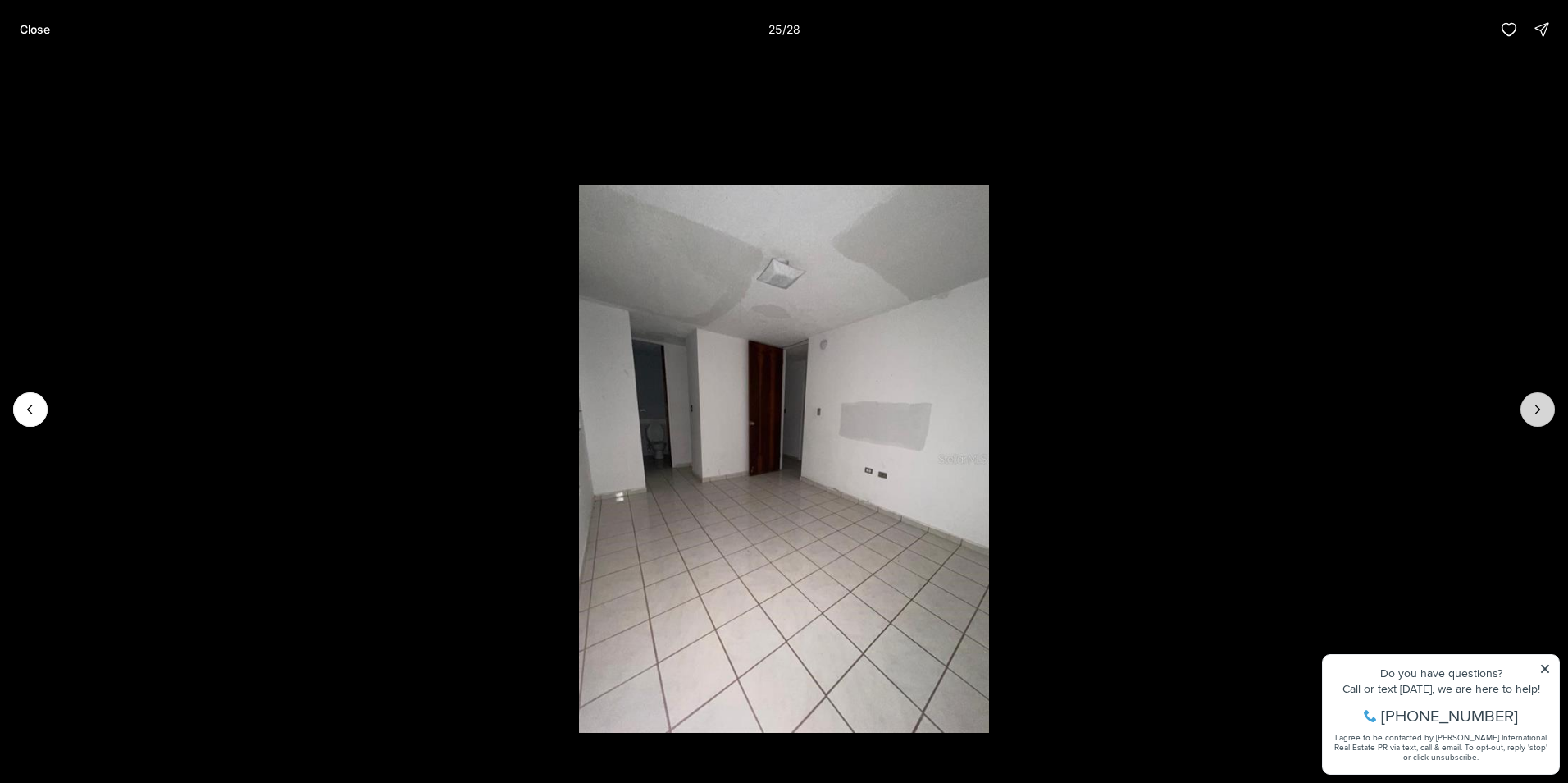
click at [1544, 407] on icon "Next slide" at bounding box center [1537, 409] width 17 height 17
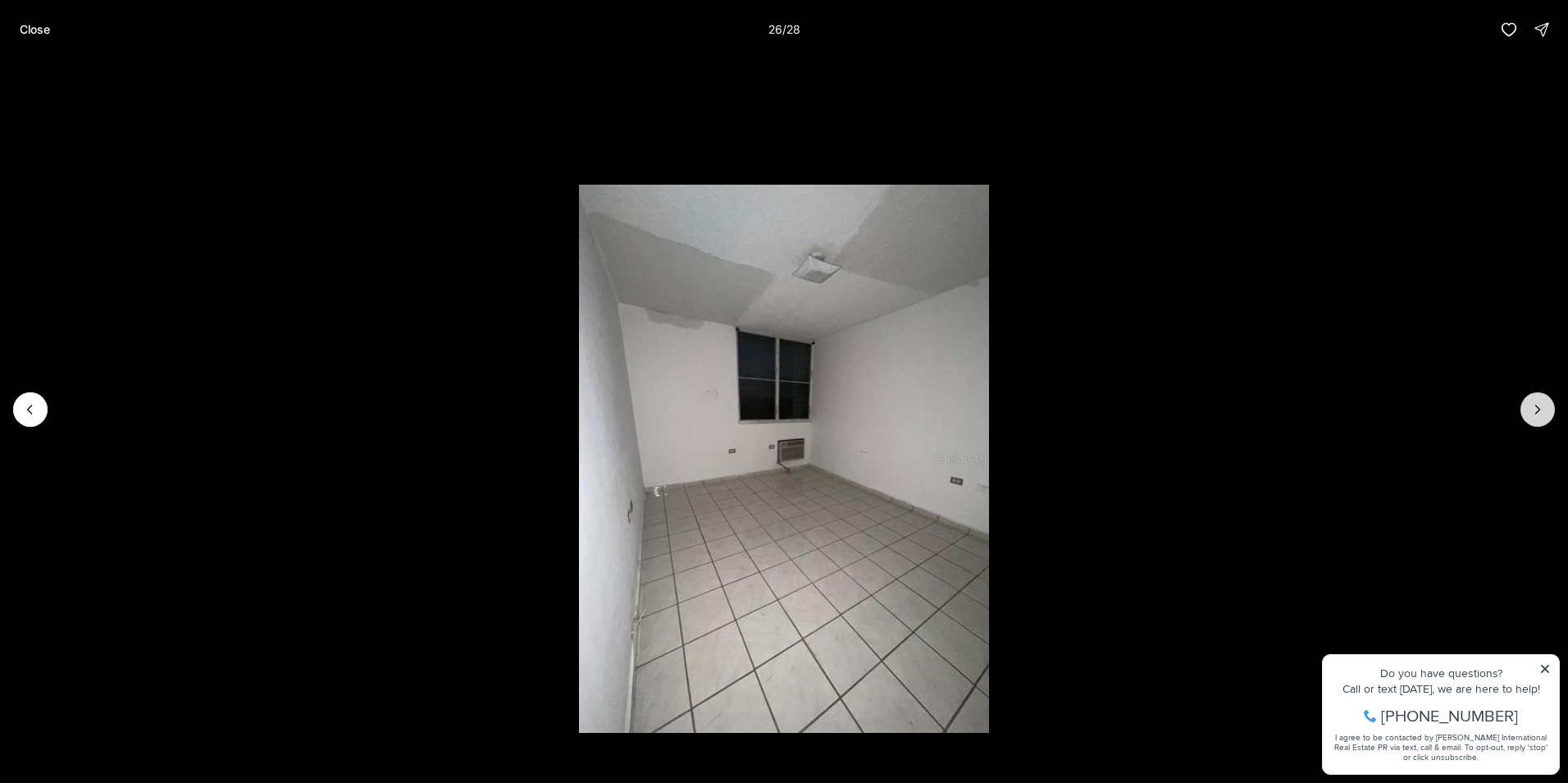
click at [1544, 407] on icon "Next slide" at bounding box center [1537, 409] width 17 height 17
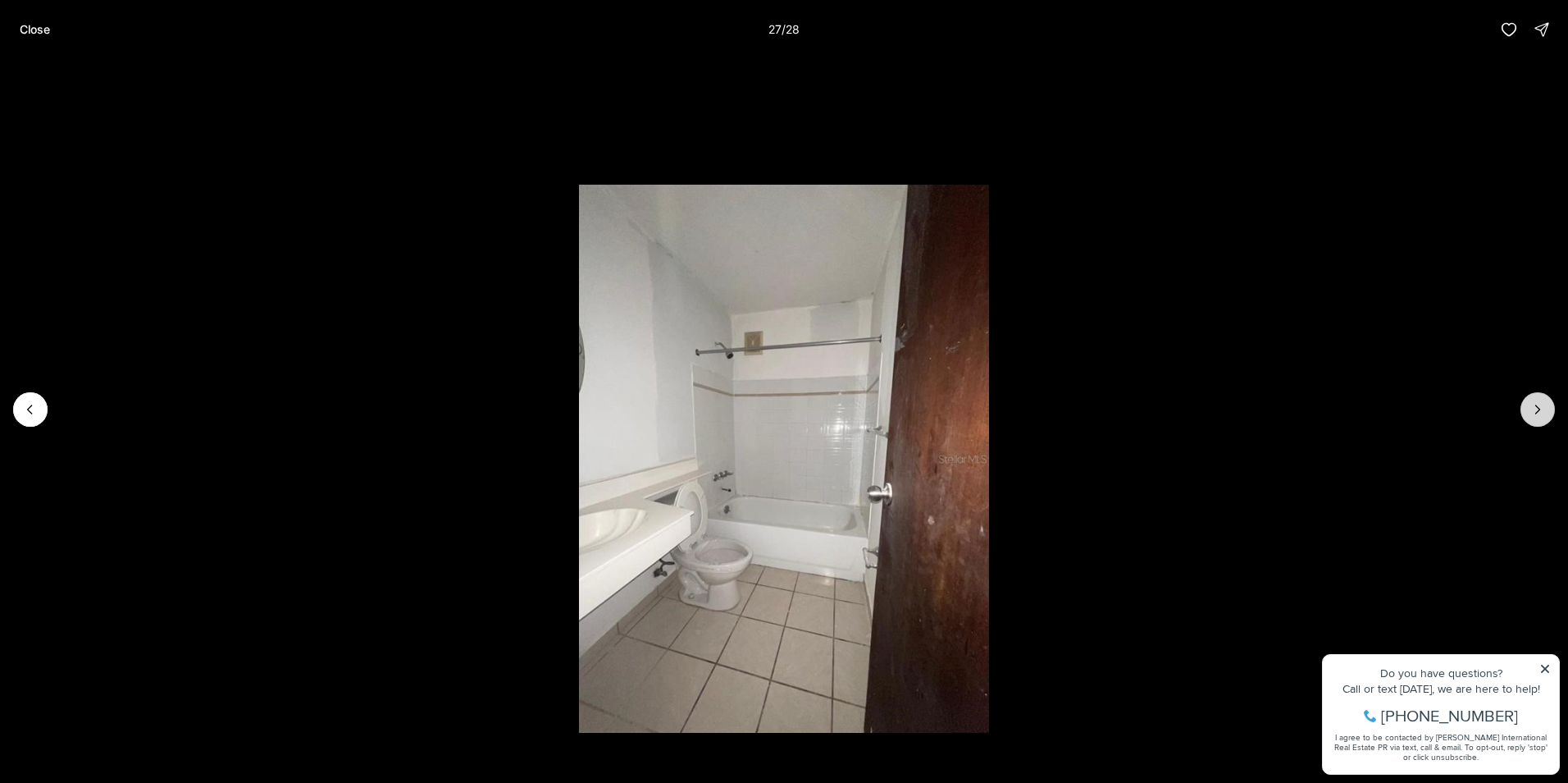
click at [1540, 415] on icon "Next slide" at bounding box center [1537, 409] width 17 height 17
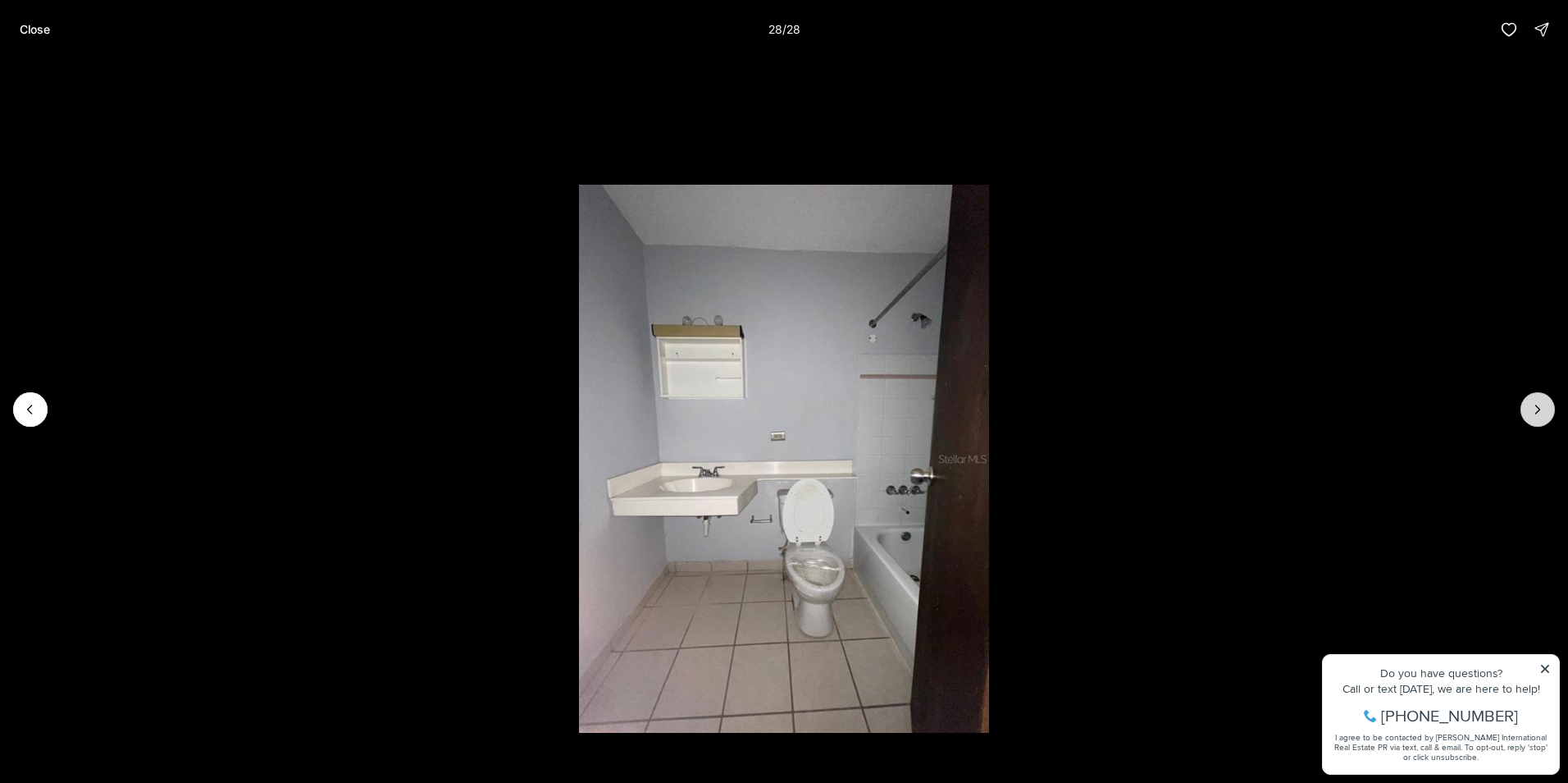
click at [1540, 415] on div at bounding box center [1537, 409] width 34 height 34
click at [37, 24] on p "Close" at bounding box center [34, 29] width 30 height 13
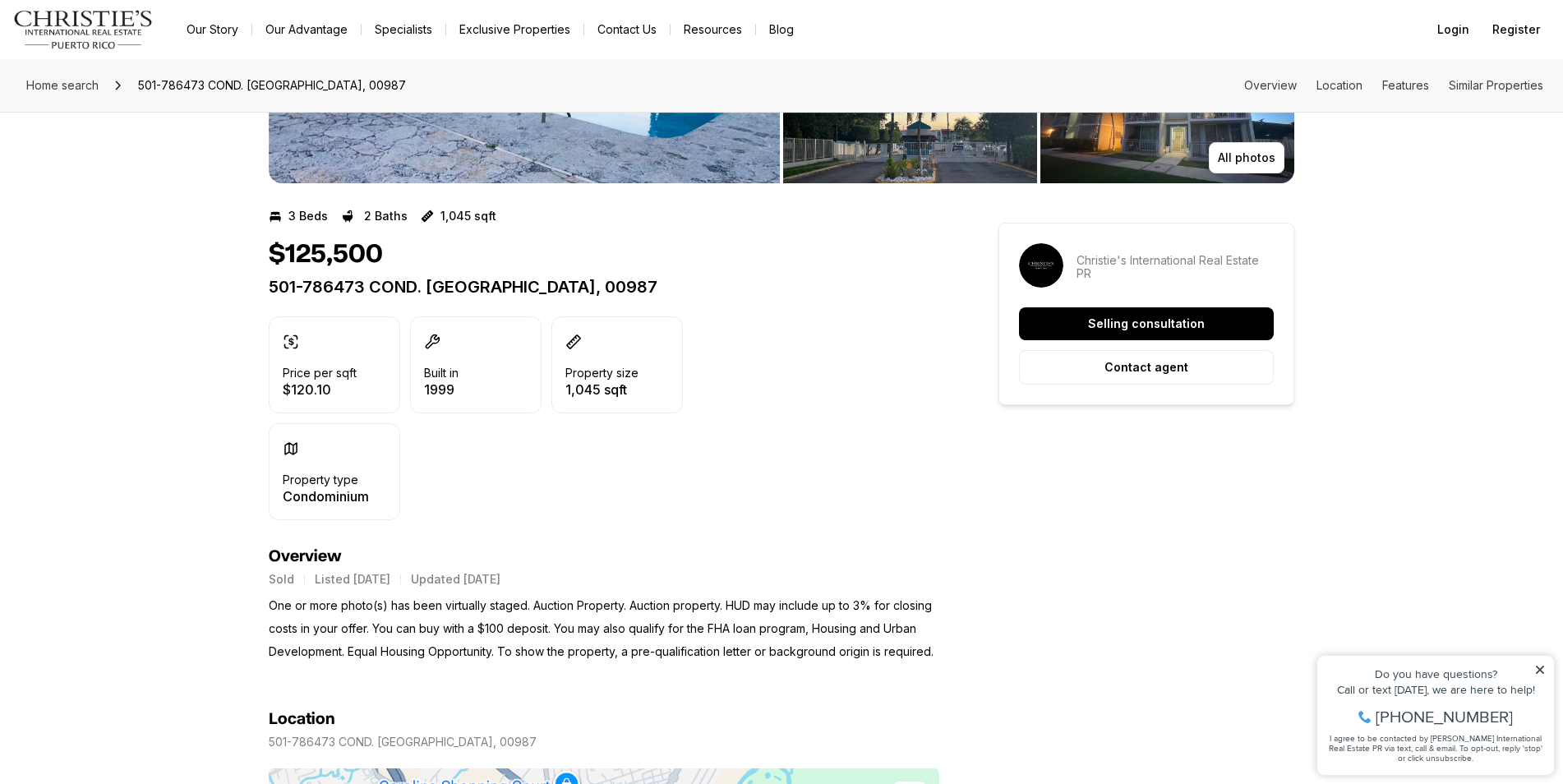
scroll to position [328, 0]
